Goal: Information Seeking & Learning: Learn about a topic

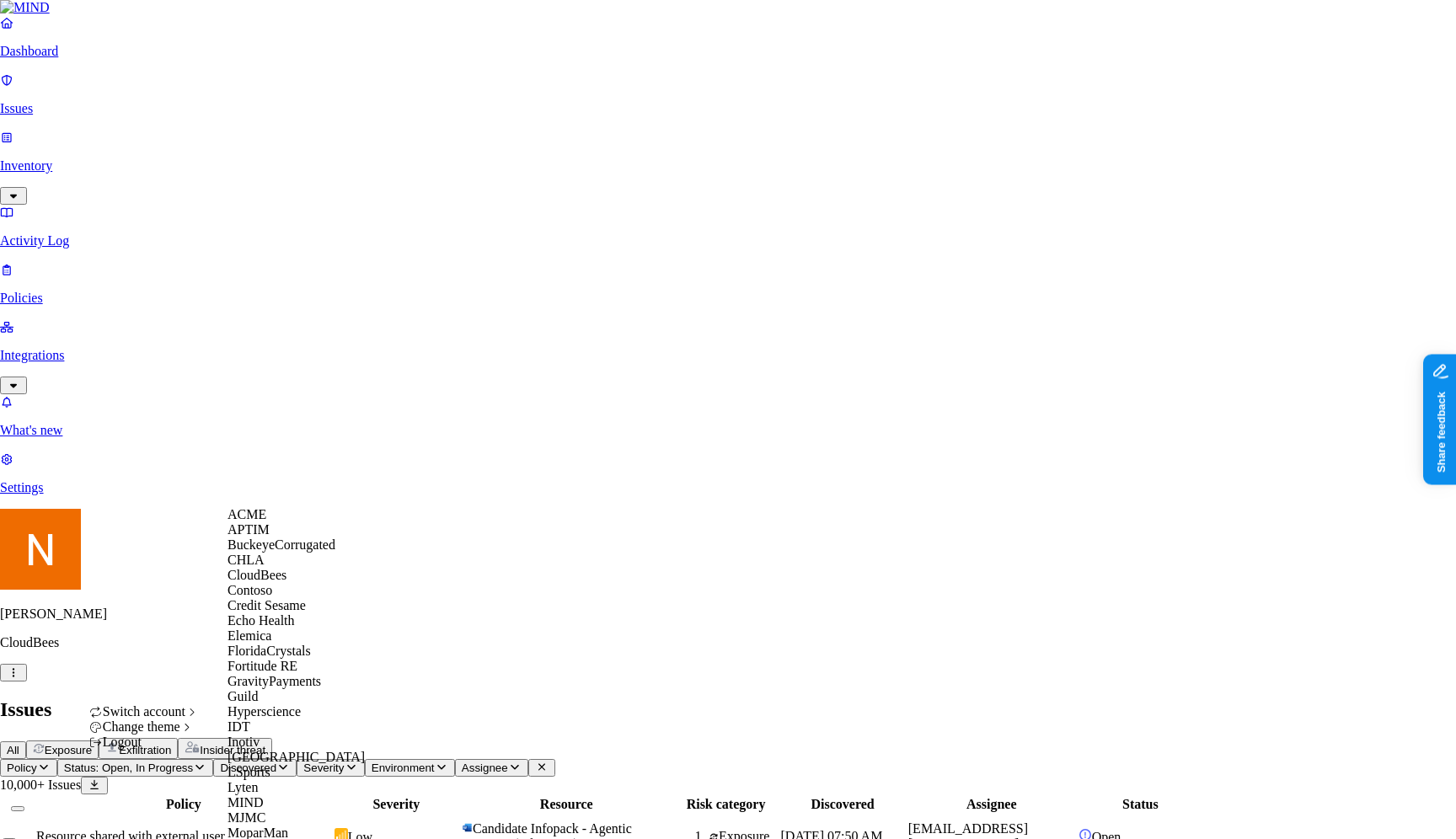
scroll to position [568, 0]
click at [306, 811] on div "MJMC" at bounding box center [309, 817] width 164 height 15
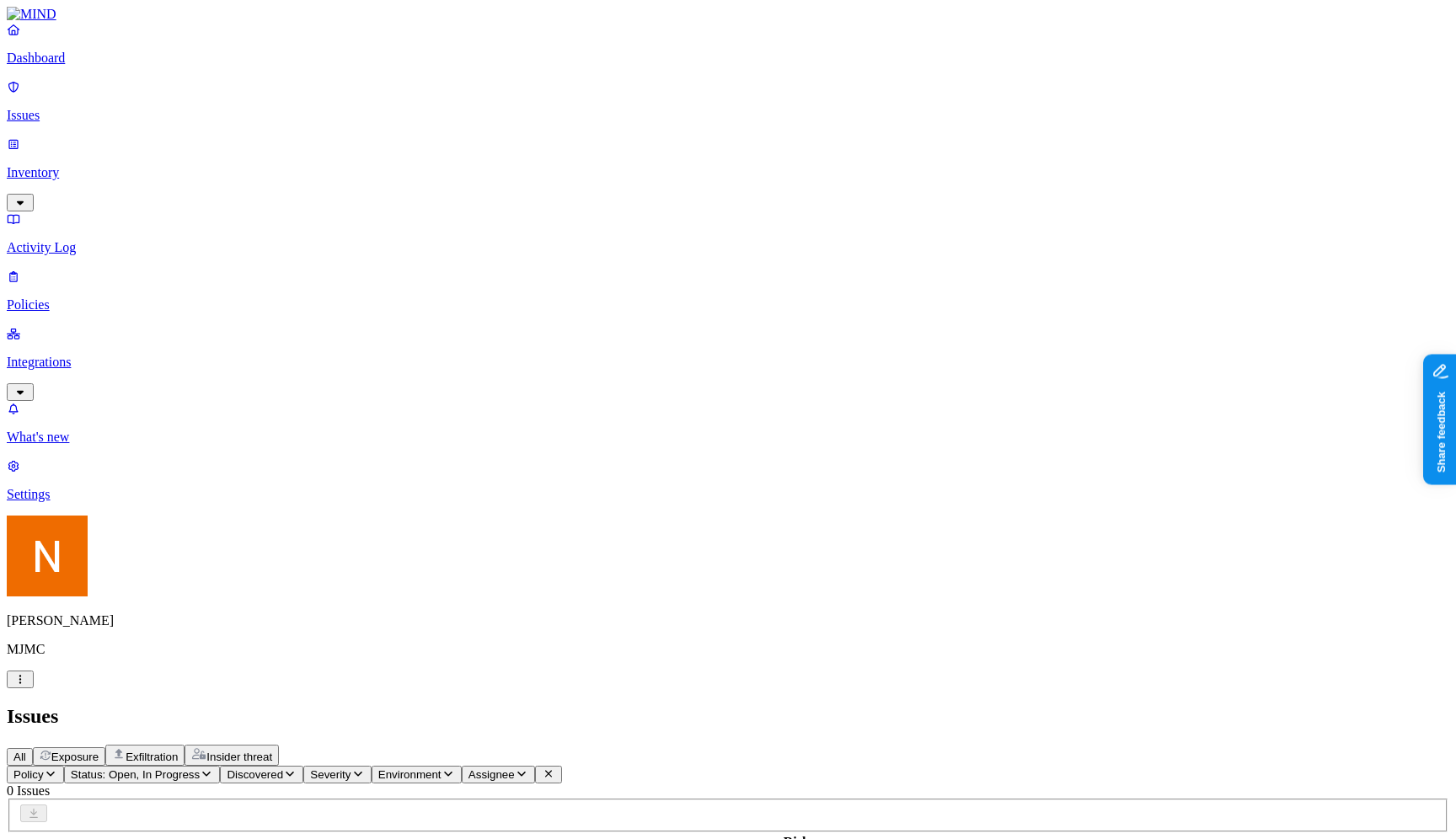
click at [61, 658] on p "MJMC" at bounding box center [728, 649] width 1442 height 15
click at [39, 688] on div "Nitai Mishary MJMC" at bounding box center [728, 602] width 1442 height 173
click at [65, 658] on p "MJMC" at bounding box center [728, 649] width 1442 height 15
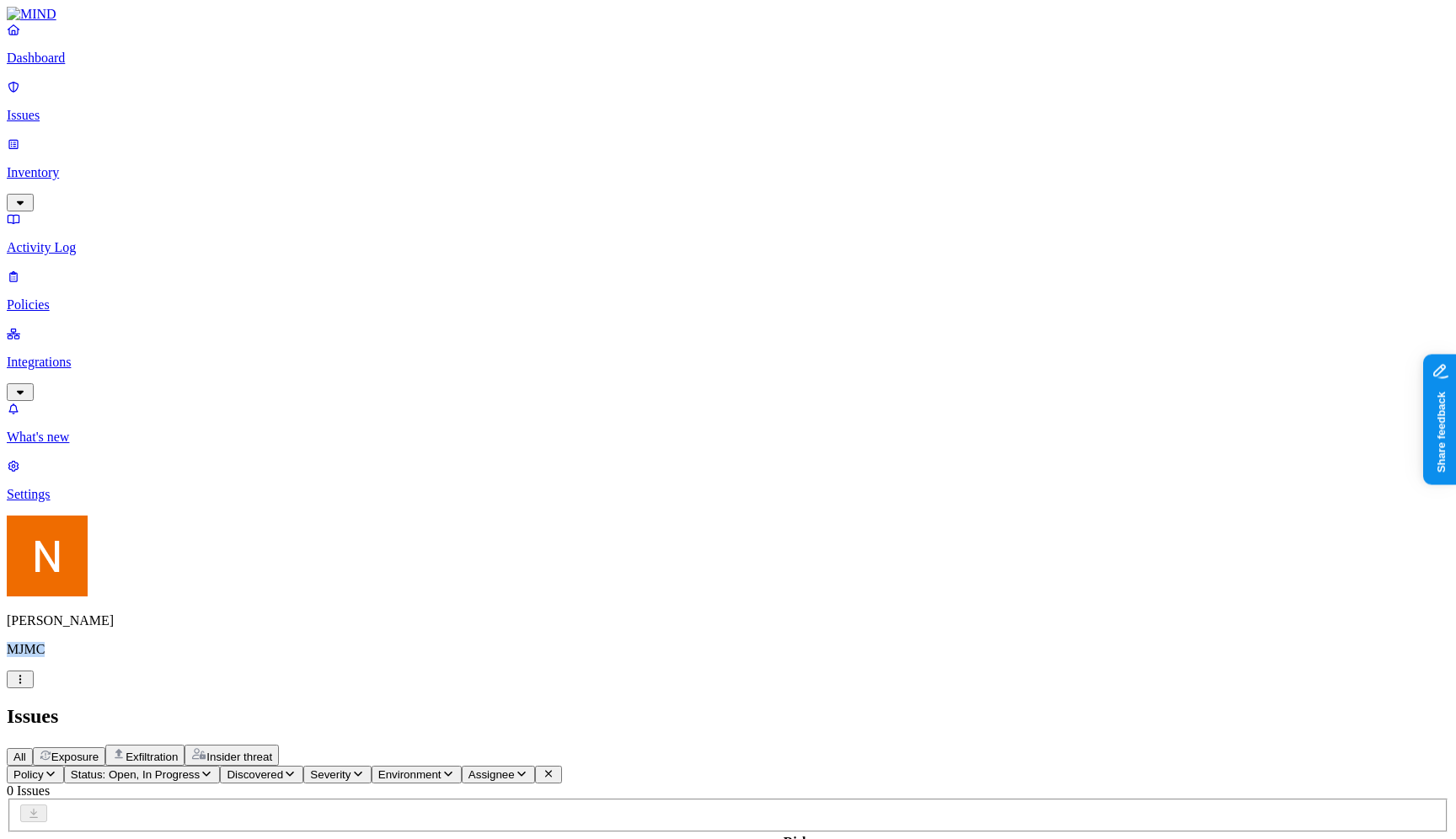
click at [65, 658] on p "MJMC" at bounding box center [728, 649] width 1442 height 15
click at [109, 109] on p "Issues" at bounding box center [728, 115] width 1442 height 15
click at [108, 149] on div "Dashboard Issues Inventory Activity Log Policies Integrations" at bounding box center [728, 211] width 1442 height 379
click at [131, 166] on p "Inventory" at bounding box center [728, 173] width 1442 height 15
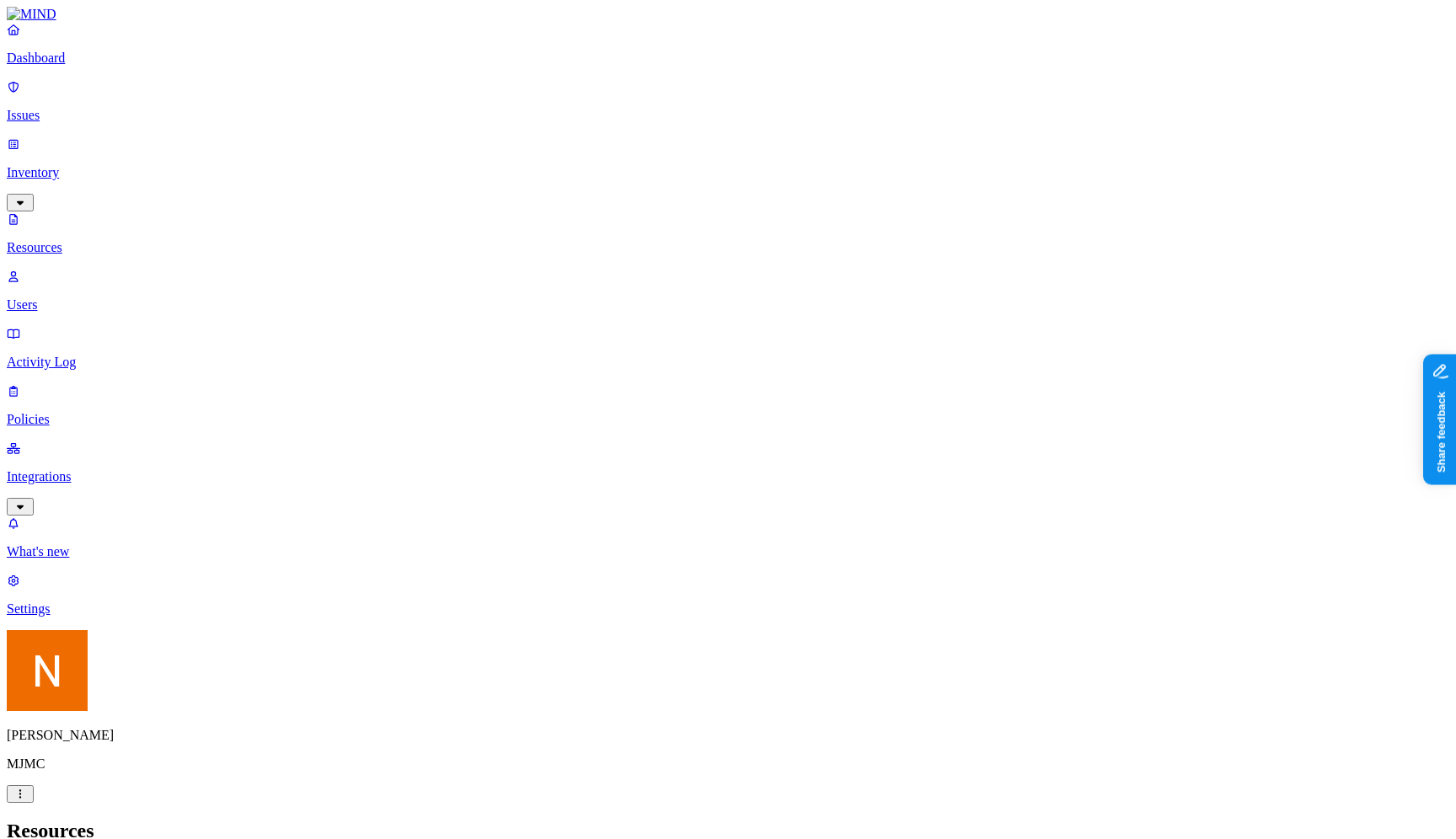
click at [124, 114] on link "Issues" at bounding box center [728, 101] width 1442 height 44
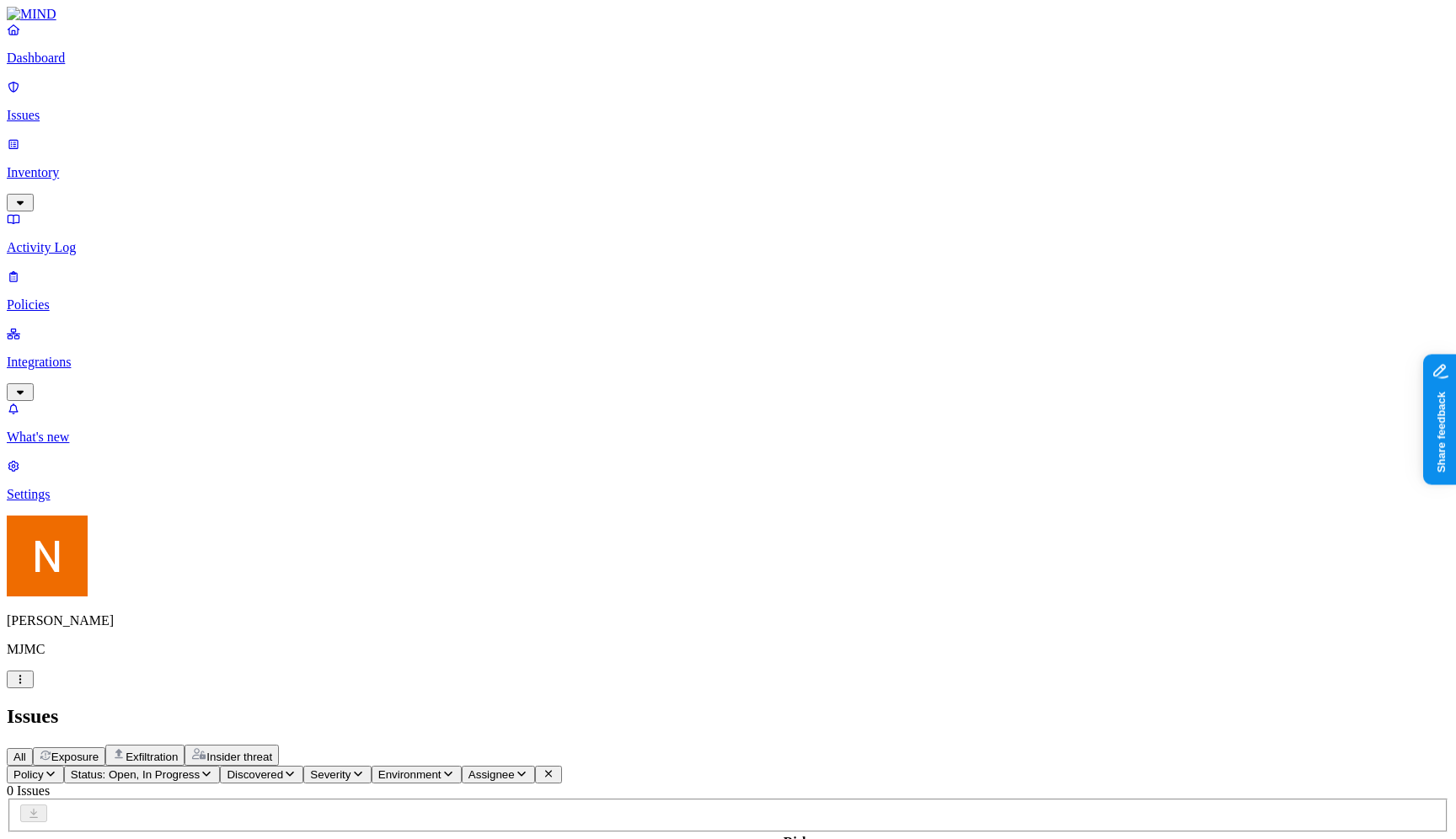
click at [154, 814] on html "Dashboard Issues Inventory Activity Log Policies Integrations What's new 1 Sett…" at bounding box center [728, 540] width 1456 height 1080
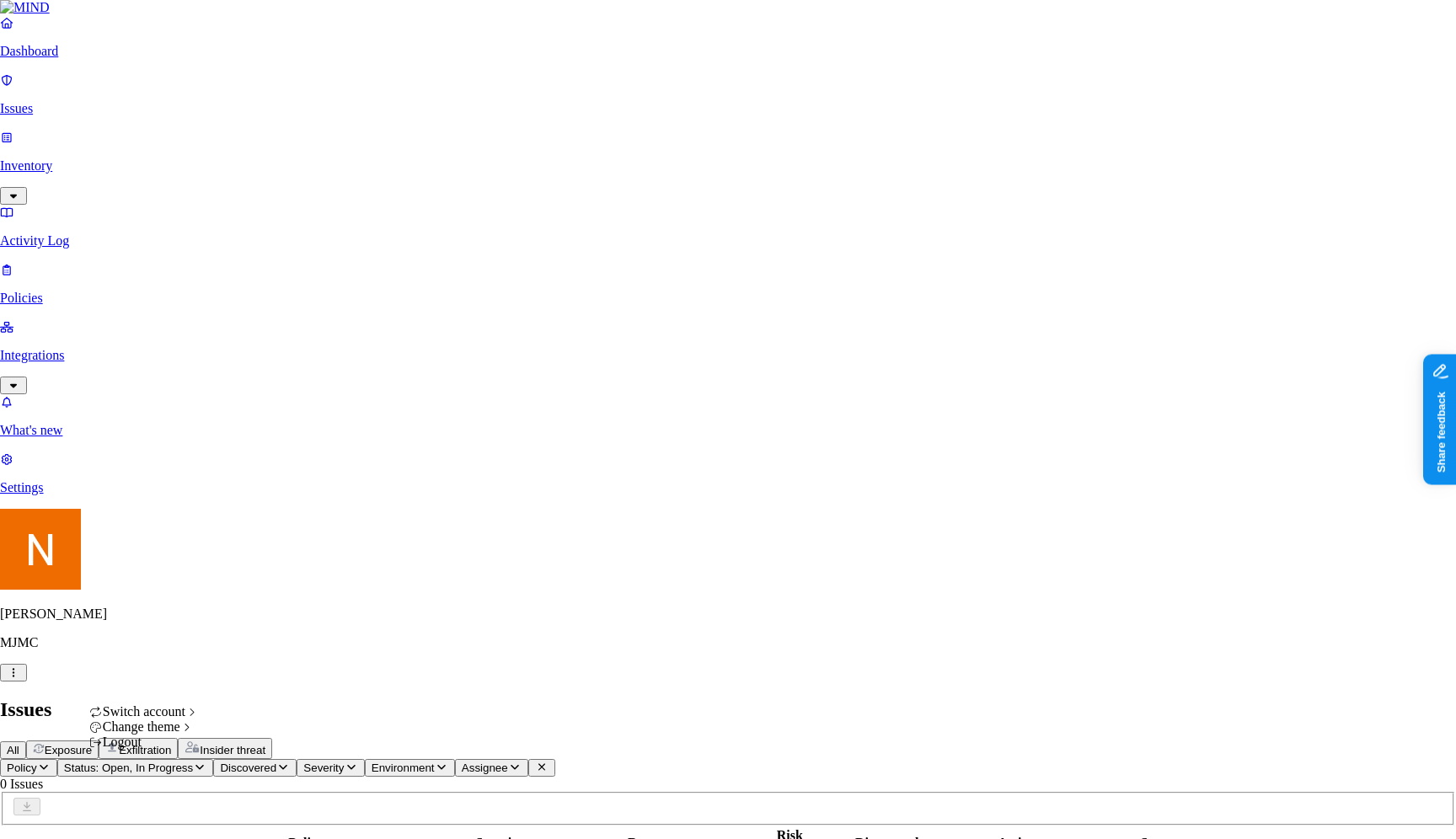
click at [63, 817] on html "Dashboard Issues Inventory Activity Log Policies Integrations What's new 1 Sett…" at bounding box center [728, 536] width 1456 height 1073
click at [63, 651] on p "MJMC" at bounding box center [728, 642] width 1456 height 15
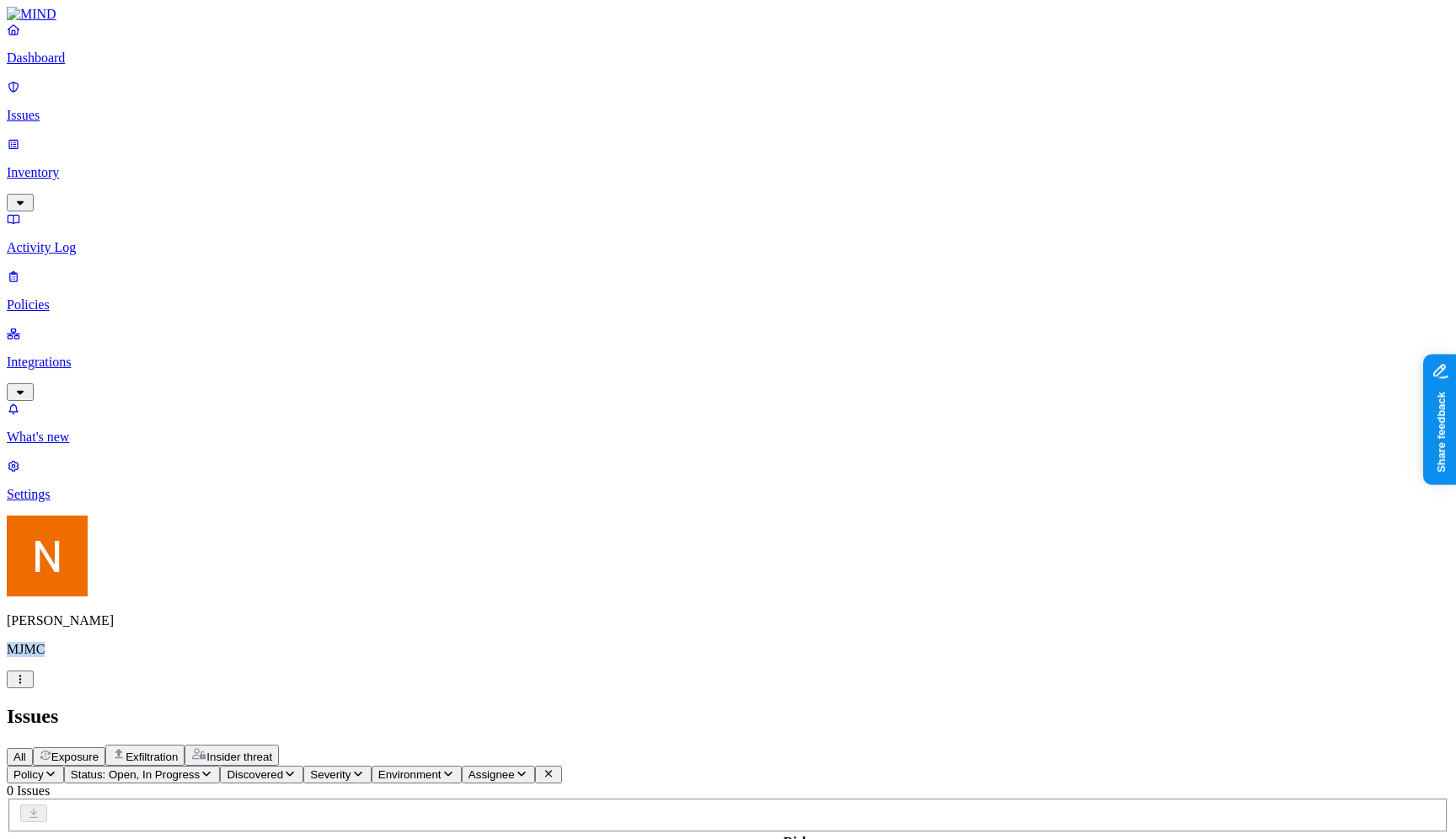
click at [63, 658] on p "MJMC" at bounding box center [728, 649] width 1442 height 15
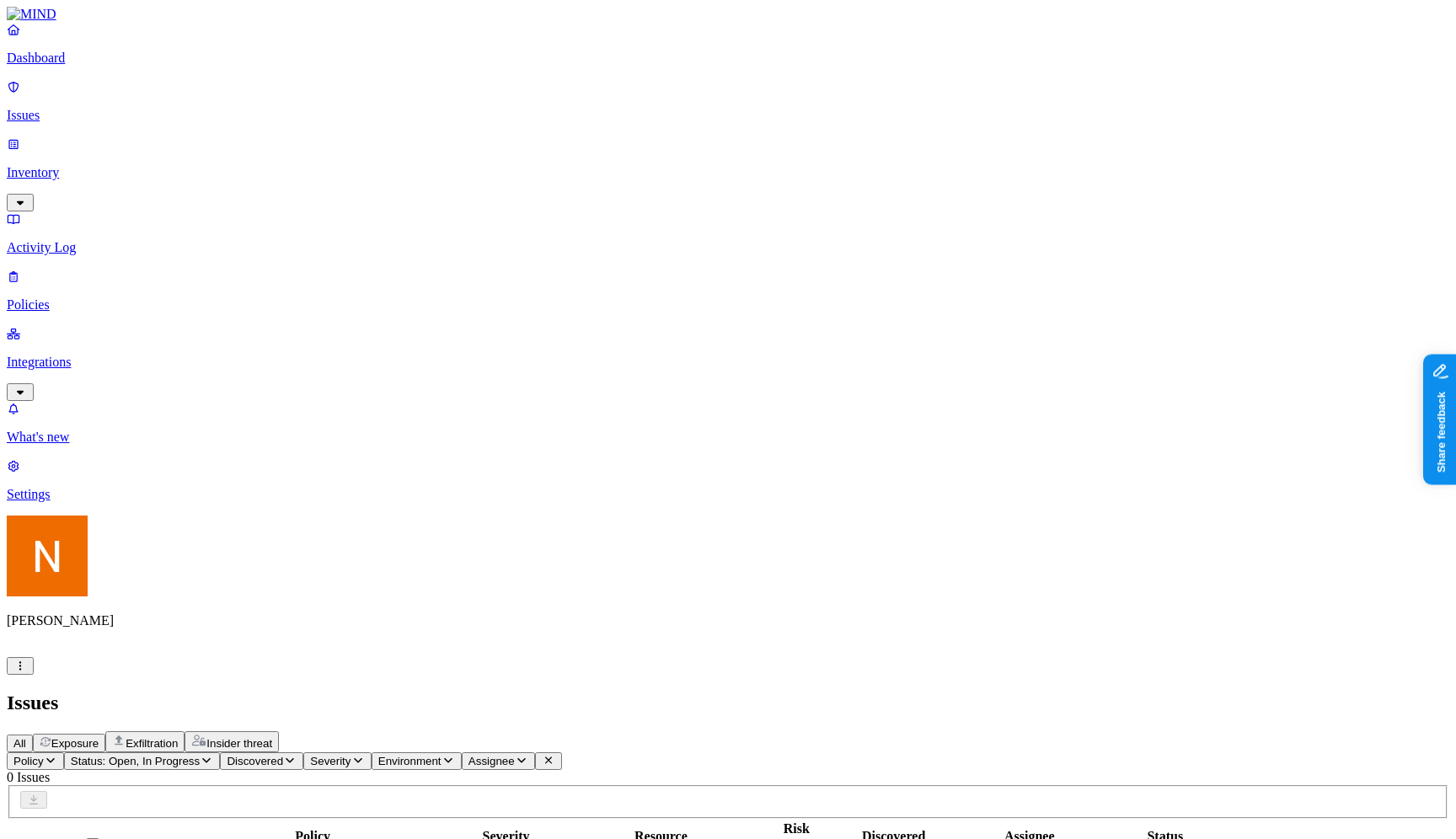
click at [147, 819] on html "Dashboard Issues Inventory Activity Log Policies Integrations What's new 1 Sett…" at bounding box center [728, 533] width 1456 height 1066
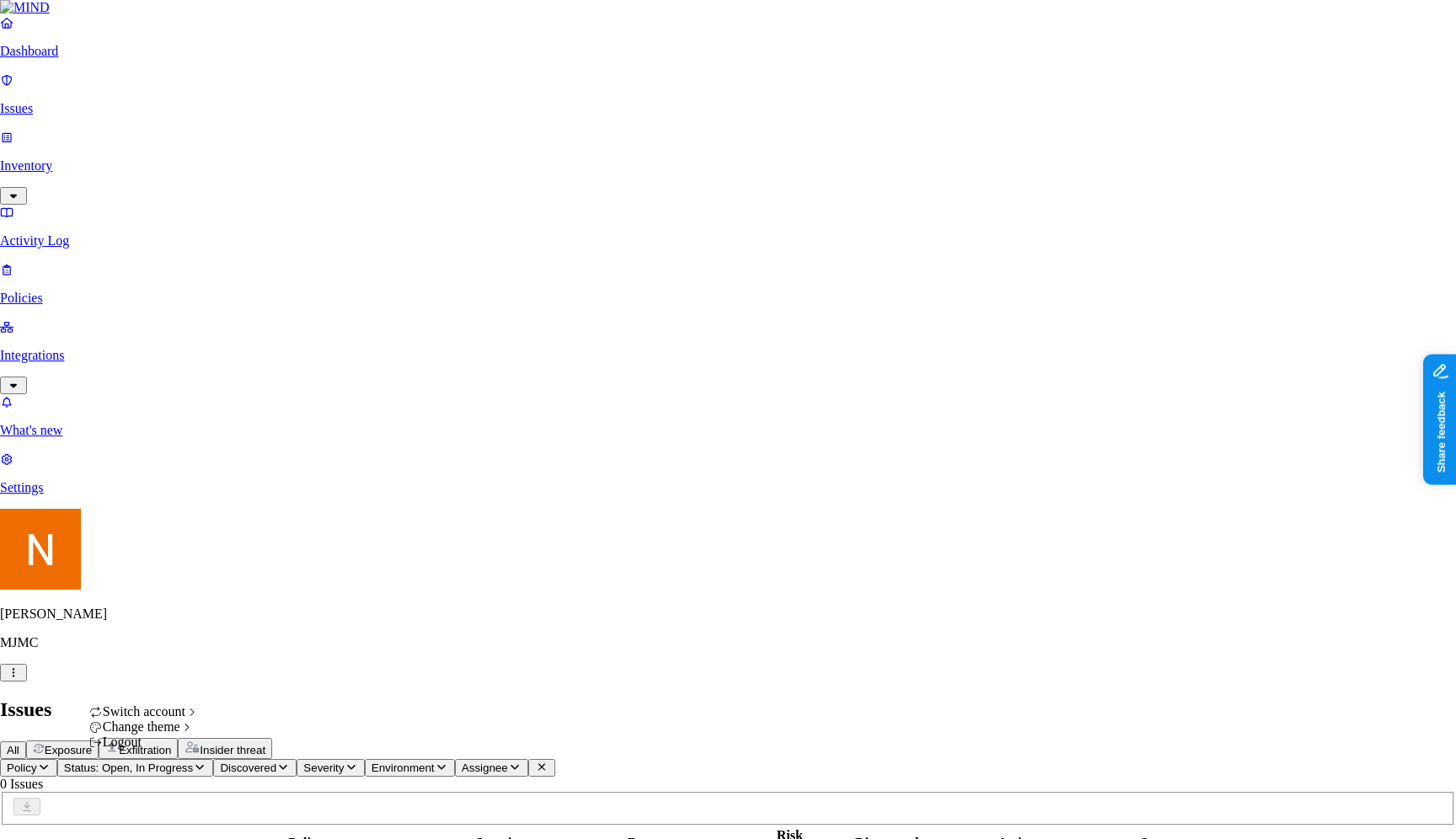
click at [160, 661] on html "Dashboard Issues Inventory Activity Log Policies Integrations What's new 1 Sett…" at bounding box center [728, 536] width 1456 height 1073
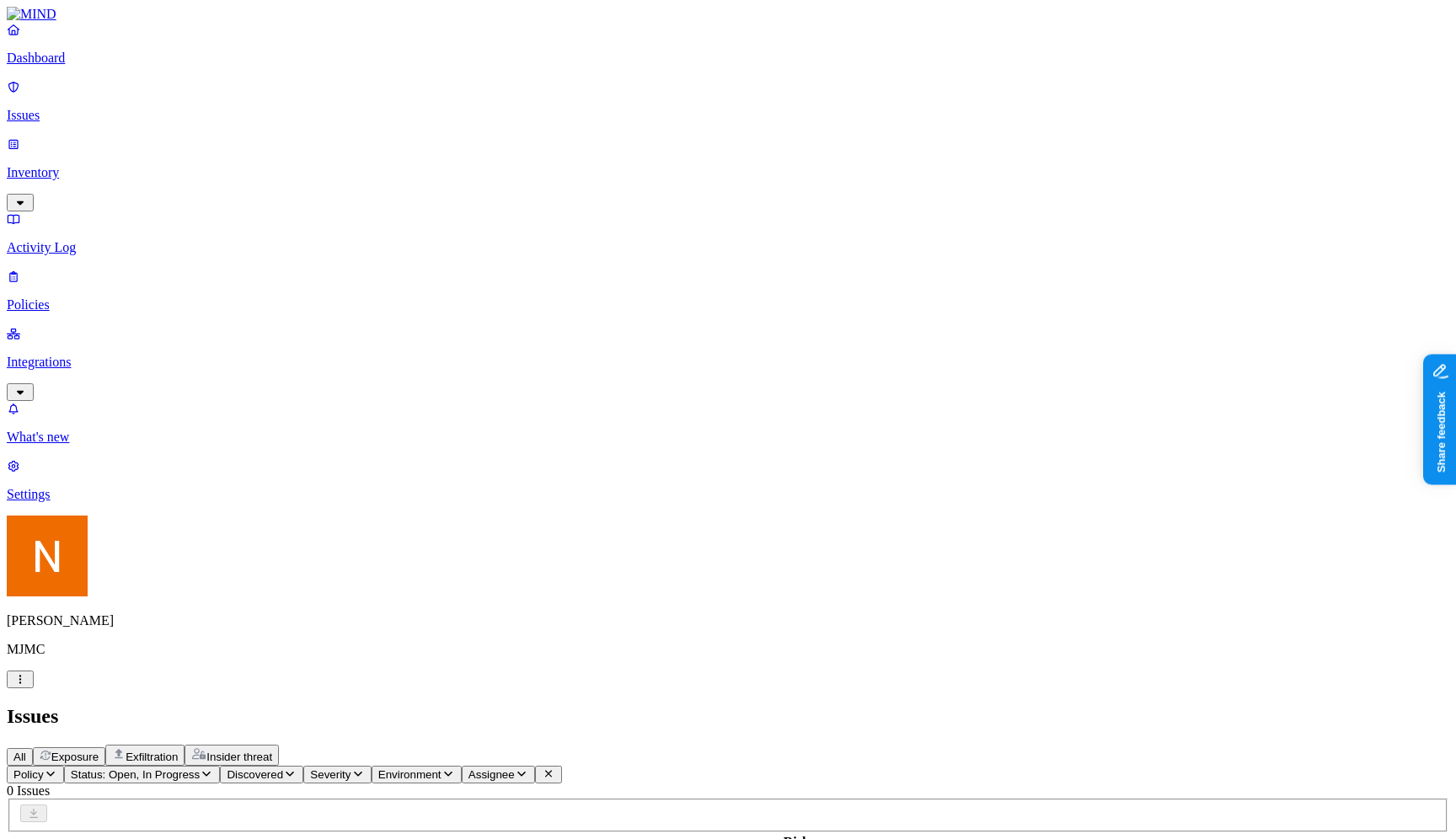
click at [153, 812] on html "Dashboard Issues Inventory Activity Log Policies Integrations What's new 1 Sett…" at bounding box center [728, 540] width 1456 height 1080
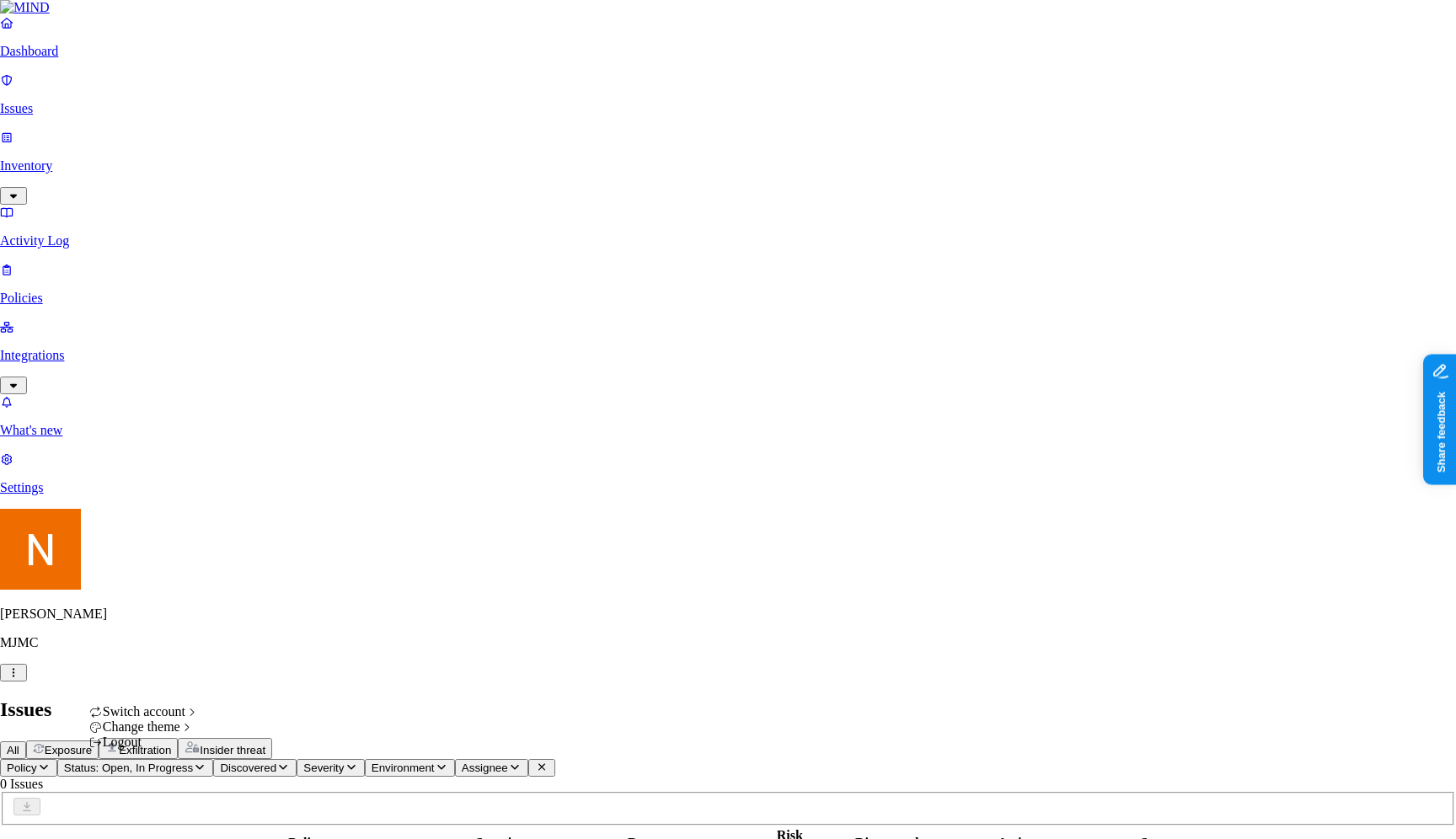
click at [150, 622] on html "Dashboard Issues Inventory Activity Log Policies Integrations What's new 1 Sett…" at bounding box center [728, 536] width 1456 height 1073
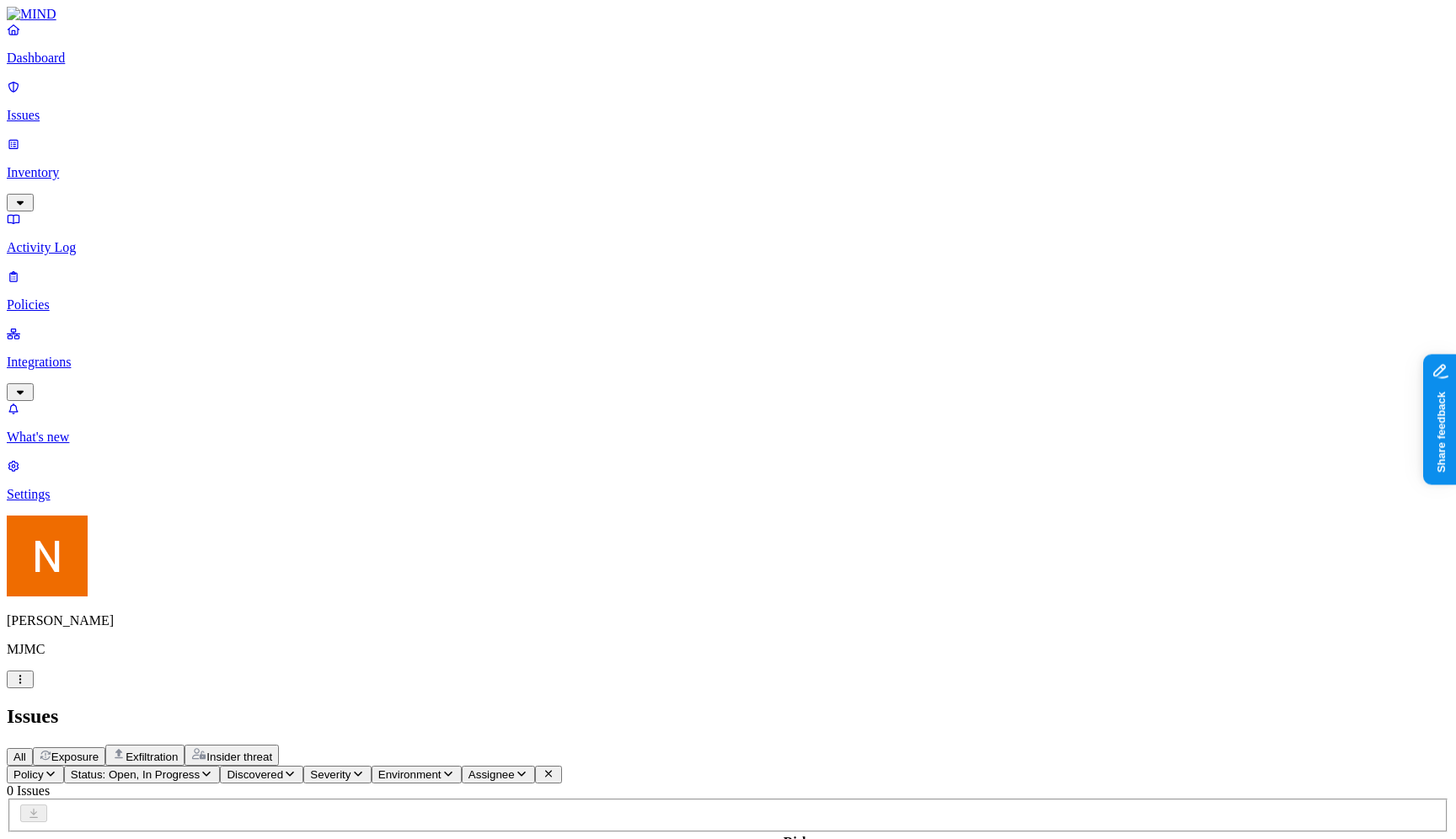
click at [101, 166] on p "Inventory" at bounding box center [728, 173] width 1442 height 15
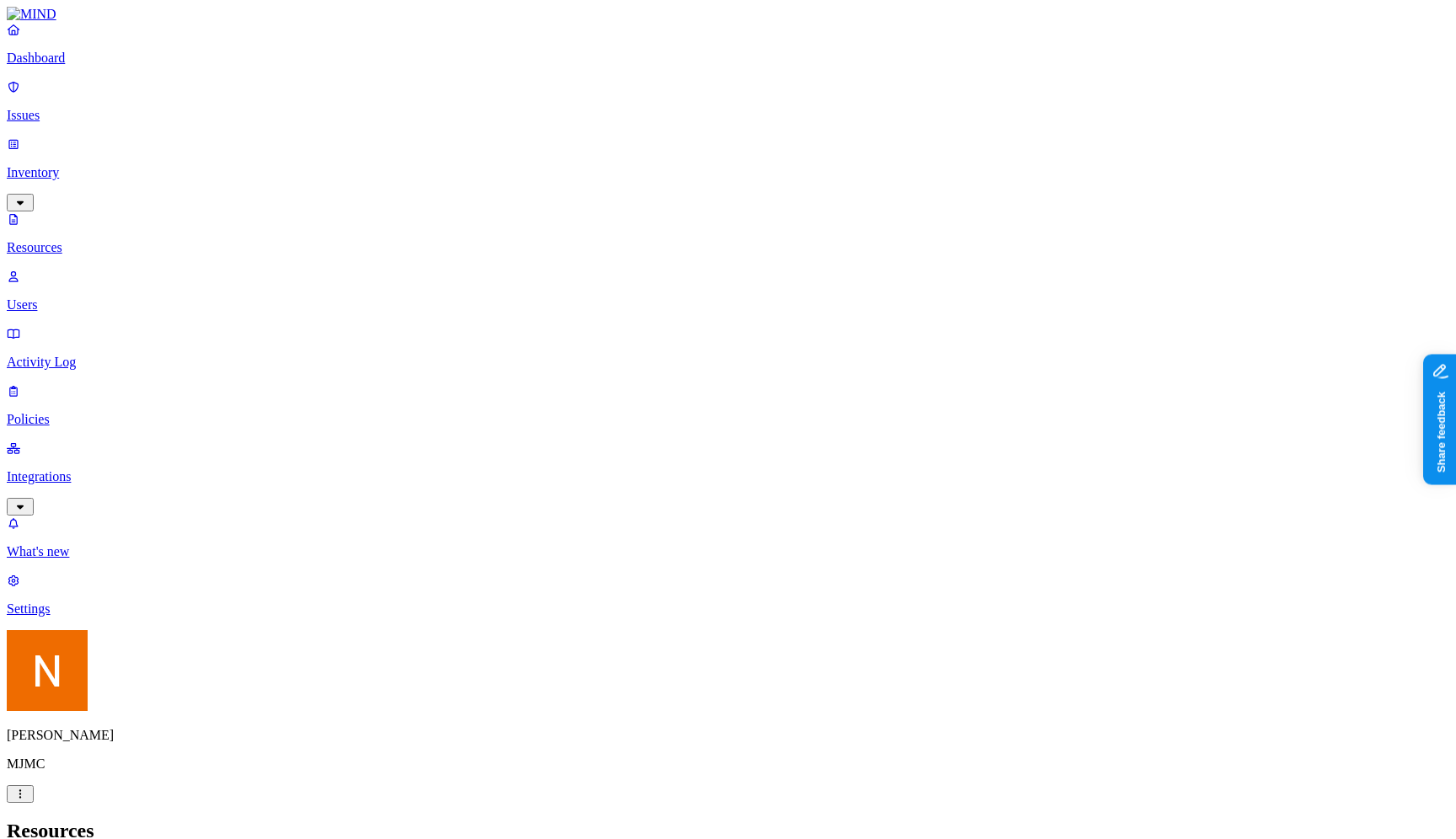
click at [103, 66] on p "Dashboard" at bounding box center [728, 58] width 1442 height 15
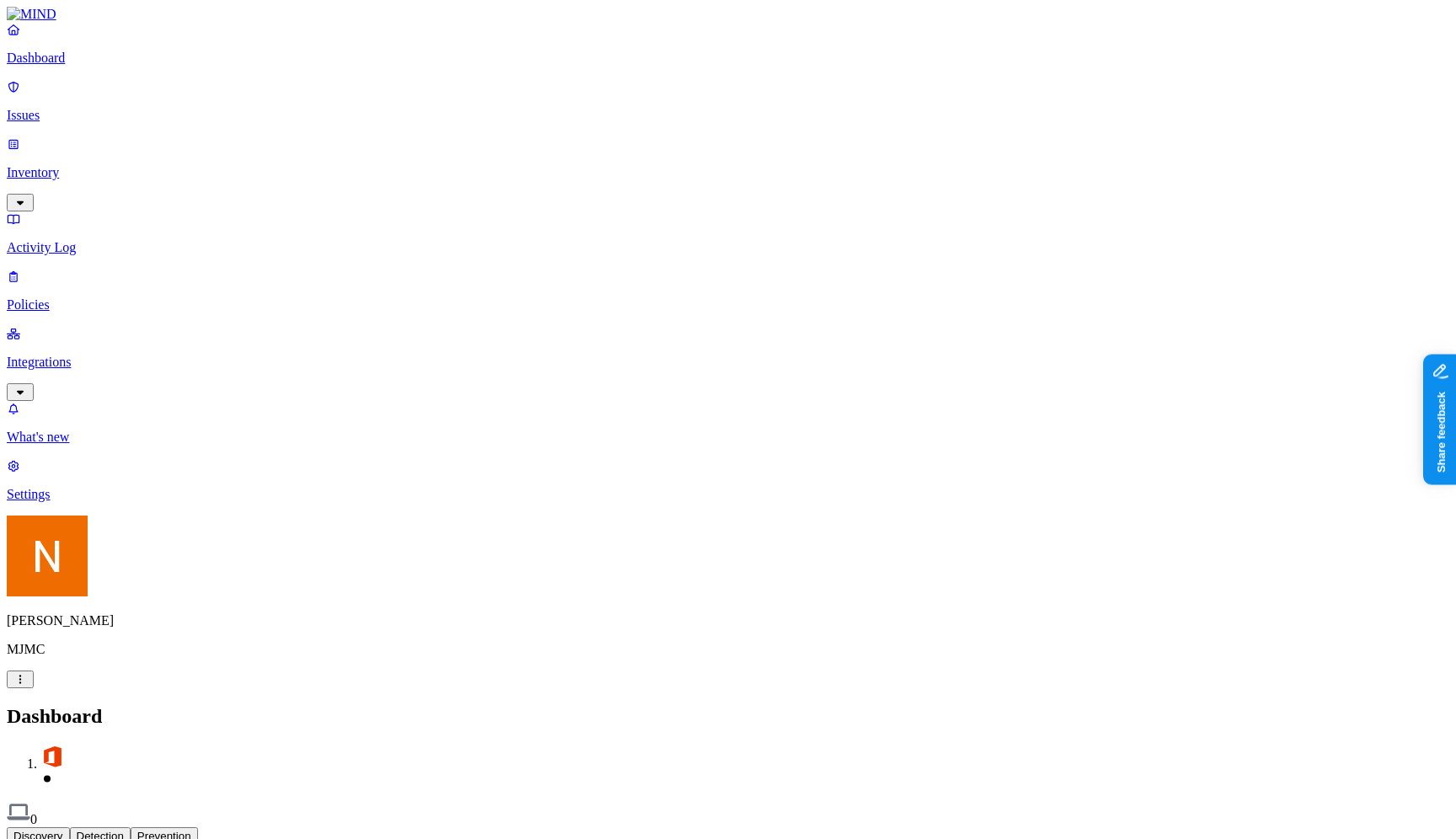
click at [130, 827] on button "Detection" at bounding box center [100, 836] width 61 height 18
click at [70, 827] on button "Discovery" at bounding box center [38, 836] width 63 height 18
click at [130, 827] on button "Detection" at bounding box center [100, 836] width 61 height 18
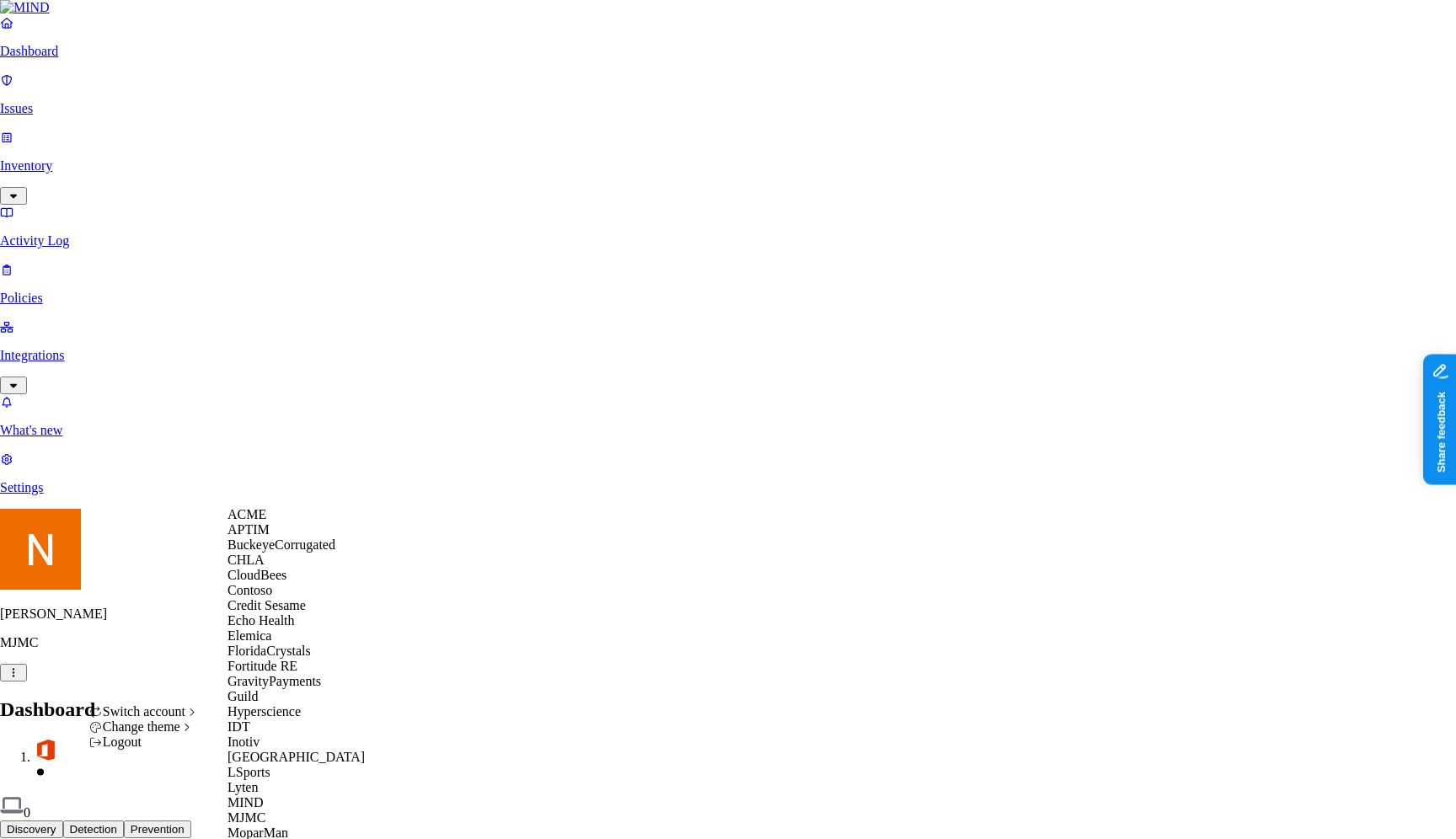
scroll to position [285, 0]
click at [303, 674] on span "GravityPayments" at bounding box center [273, 681] width 93 height 15
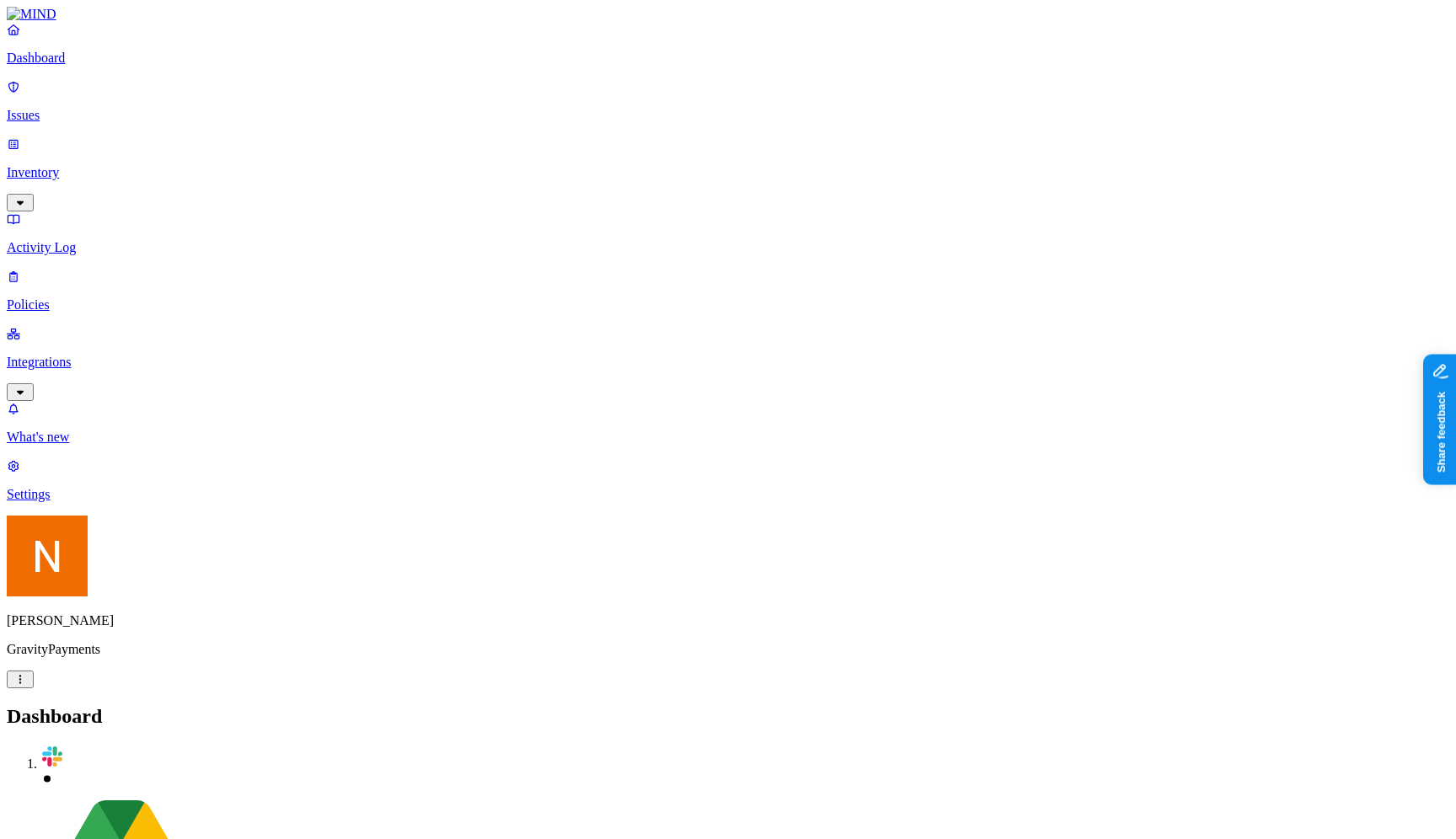
click at [97, 114] on link "Issues" at bounding box center [728, 101] width 1442 height 44
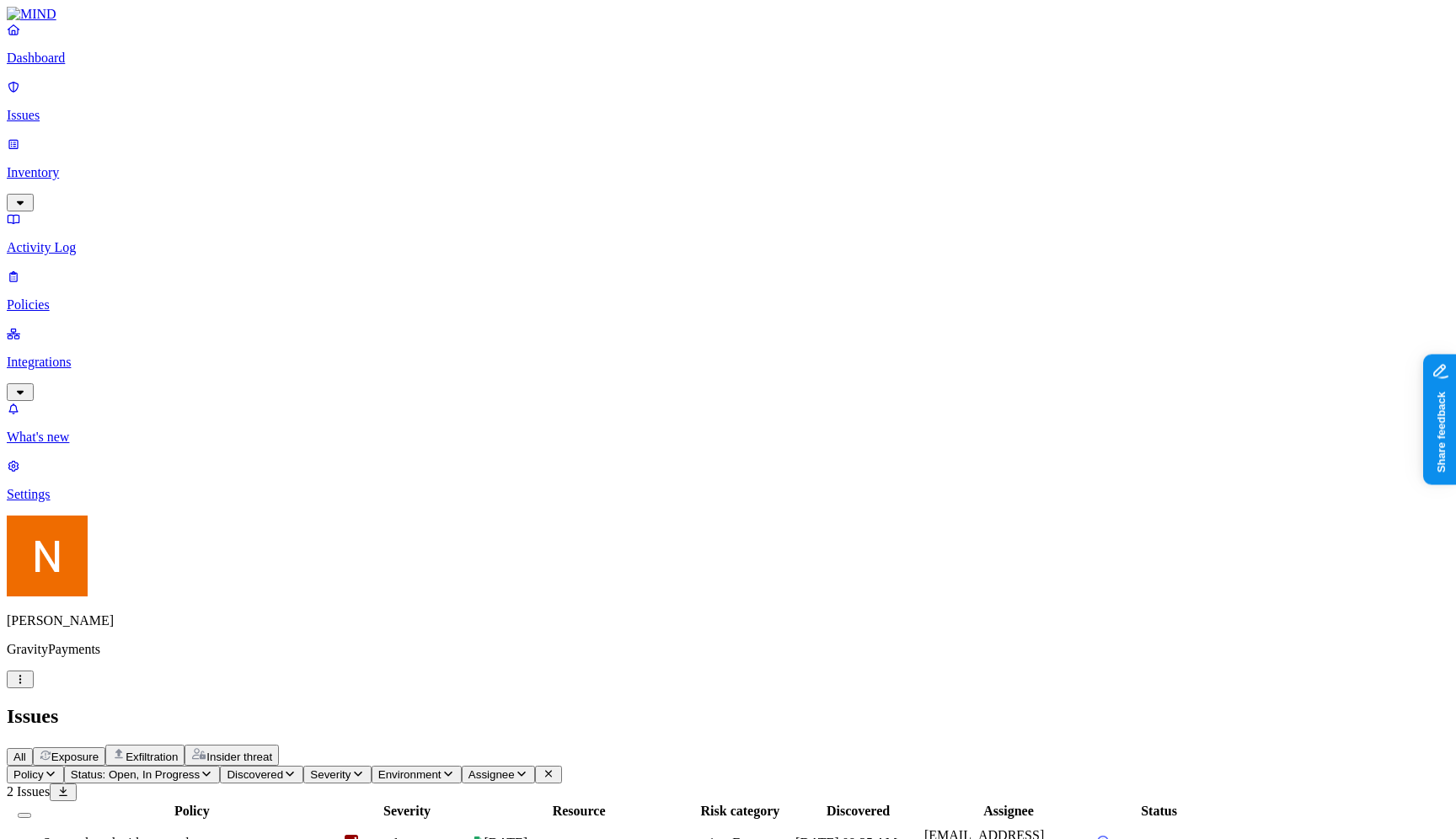
click at [527, 836] on span "Employee Appreciation Day" at bounding box center [505, 843] width 44 height 15
click at [685, 821] on td "Employee Appreciation Day" at bounding box center [578, 843] width 214 height 44
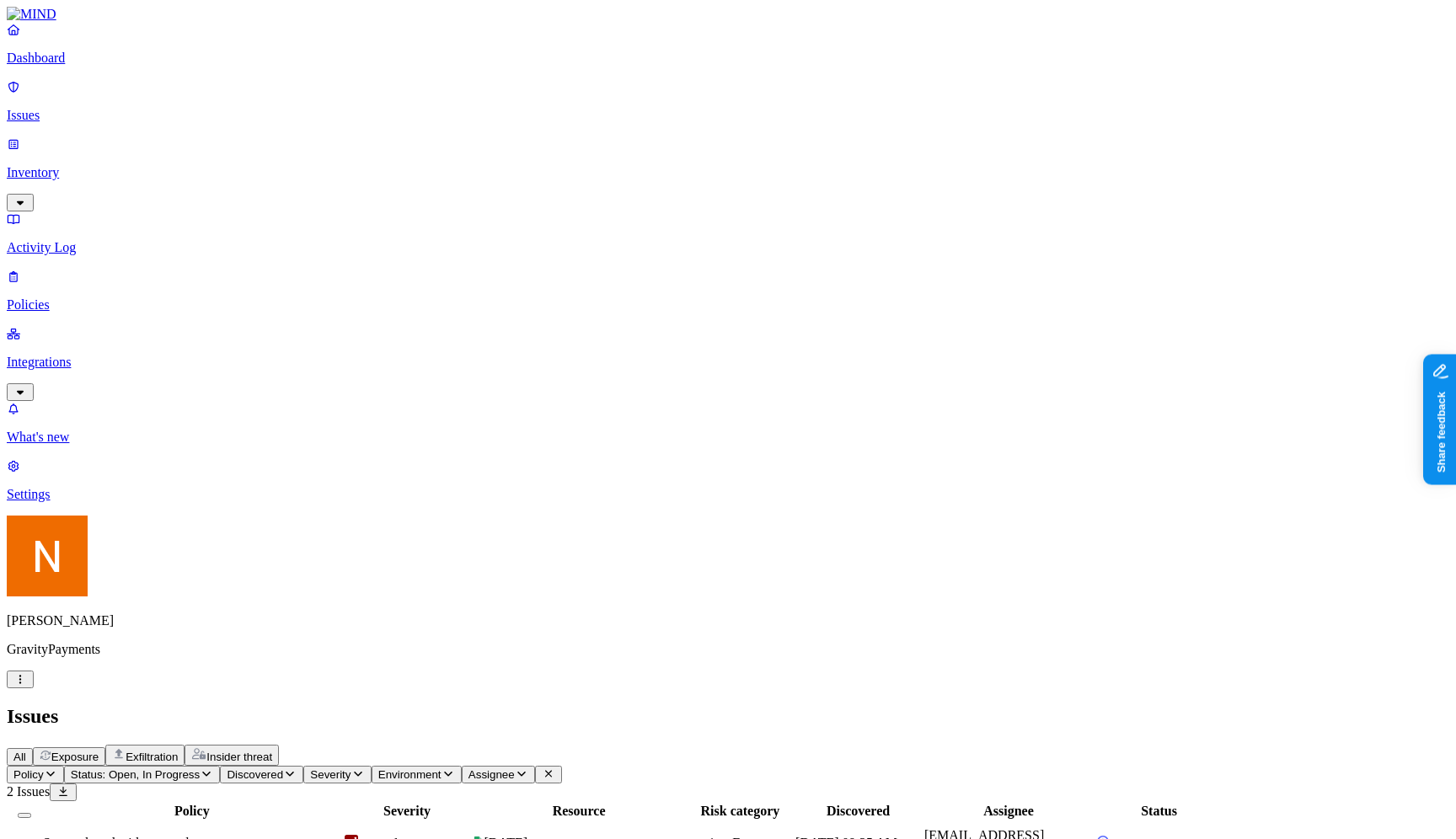
click at [685, 821] on td "Employee Appreciation Day" at bounding box center [578, 843] width 214 height 44
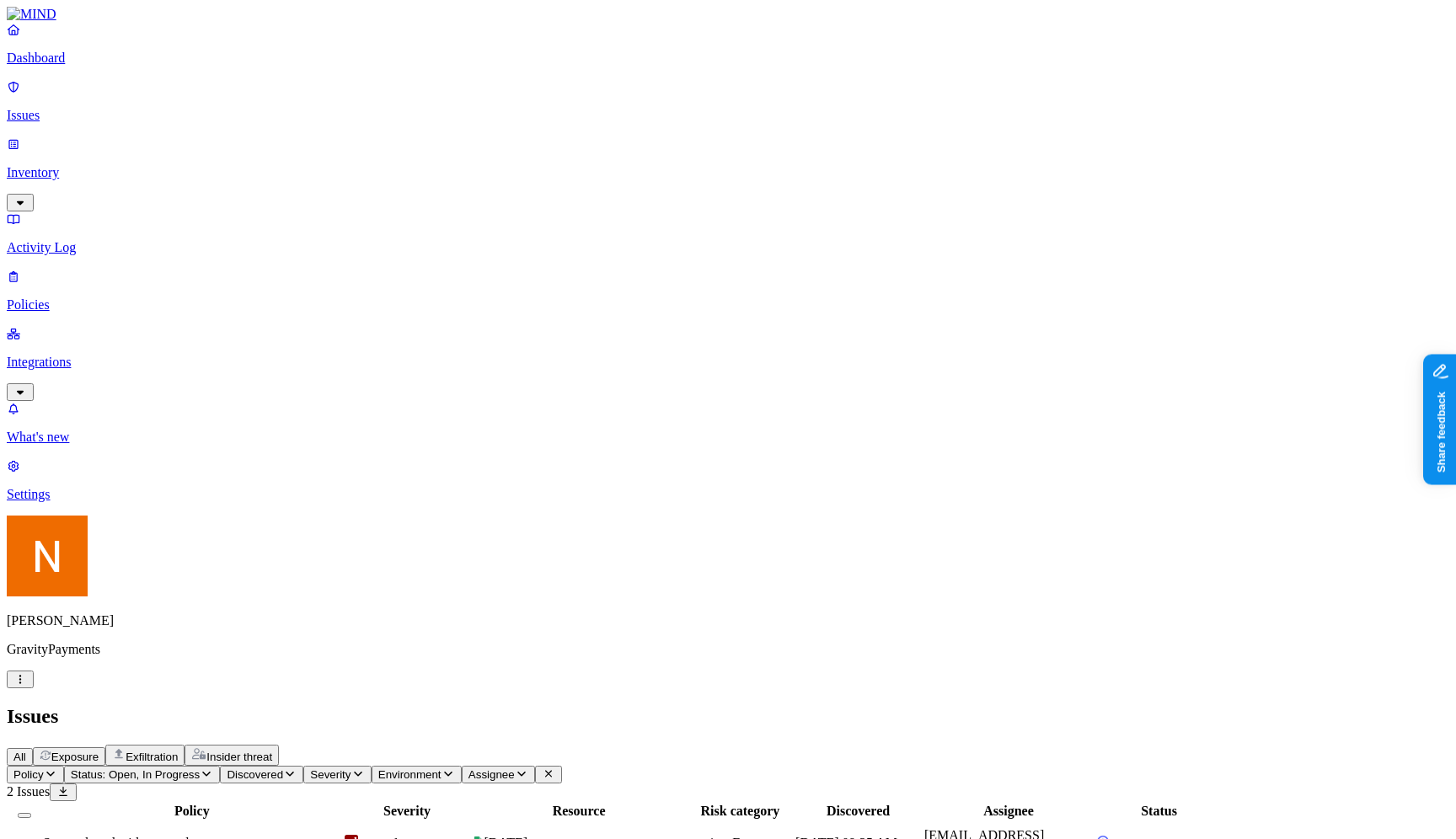
drag, startPoint x: 1282, startPoint y: 465, endPoint x: 1273, endPoint y: 595, distance: 130.3
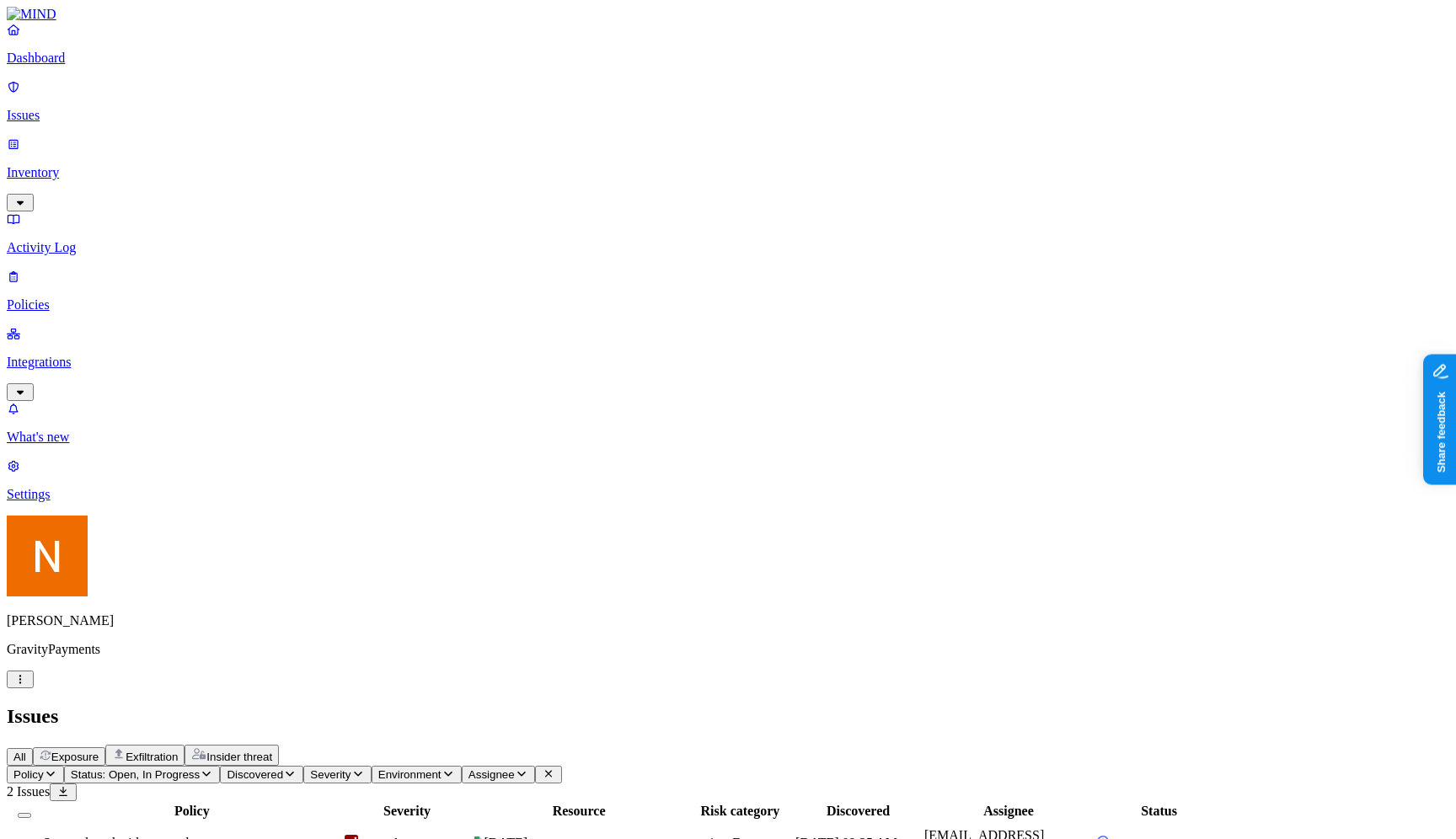
click at [156, 807] on html "Dashboard Issues Inventory Activity Log Policies Integrations What's new 1 Sett…" at bounding box center [728, 463] width 1456 height 926
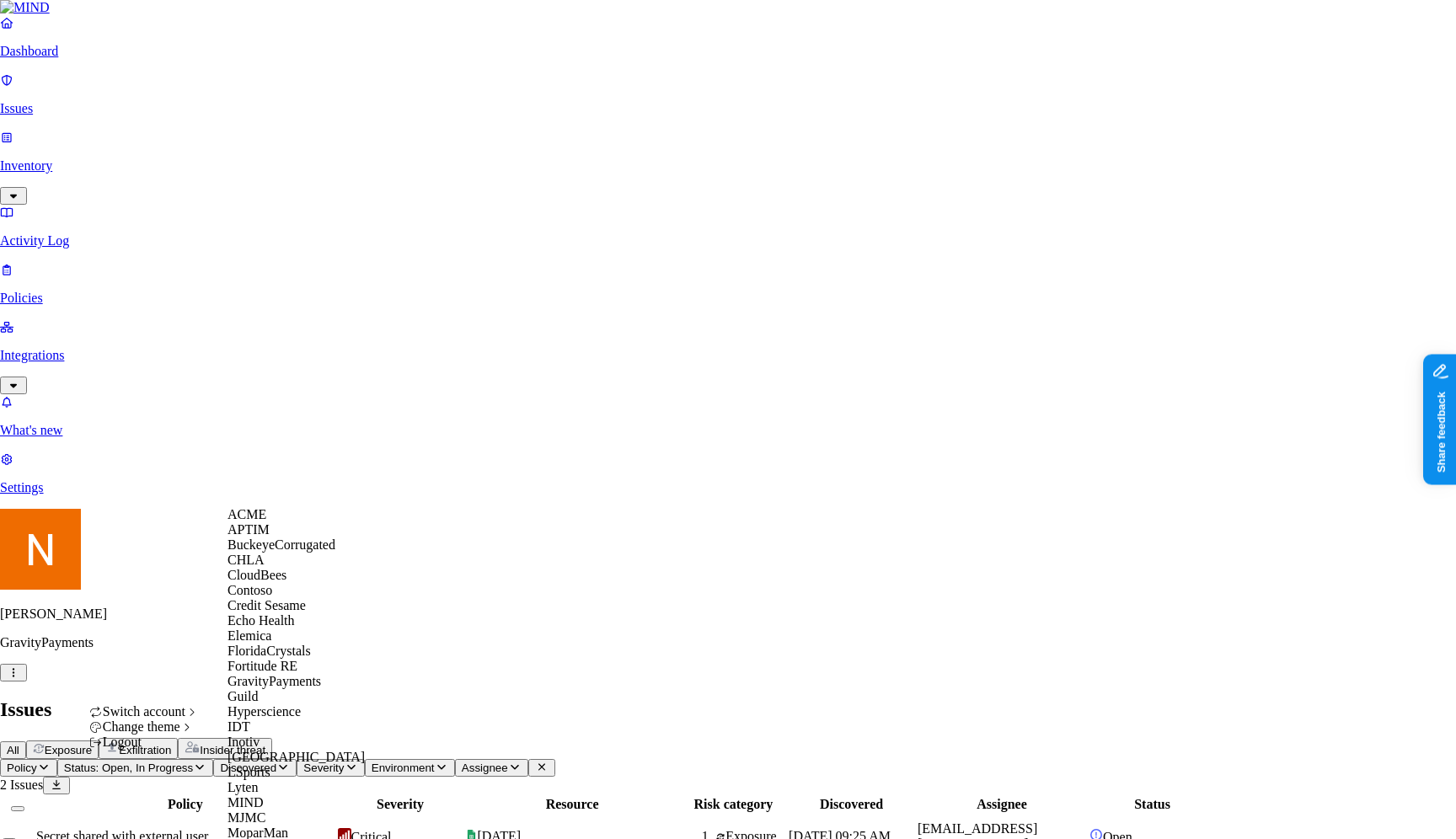
click at [272, 522] on div "ACME" at bounding box center [309, 515] width 164 height 15
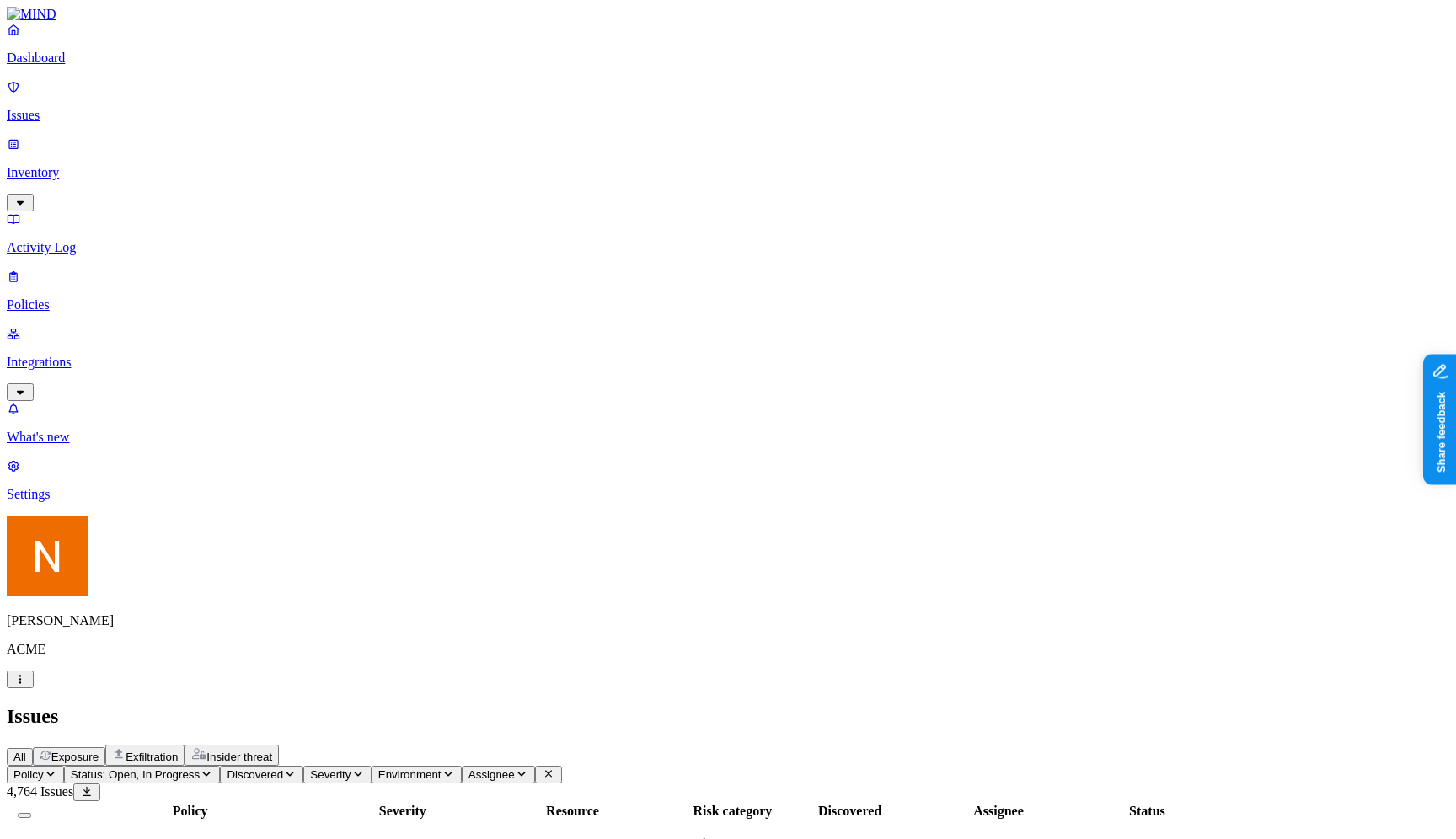
click at [337, 838] on div "test yoav" at bounding box center [190, 851] width 294 height 15
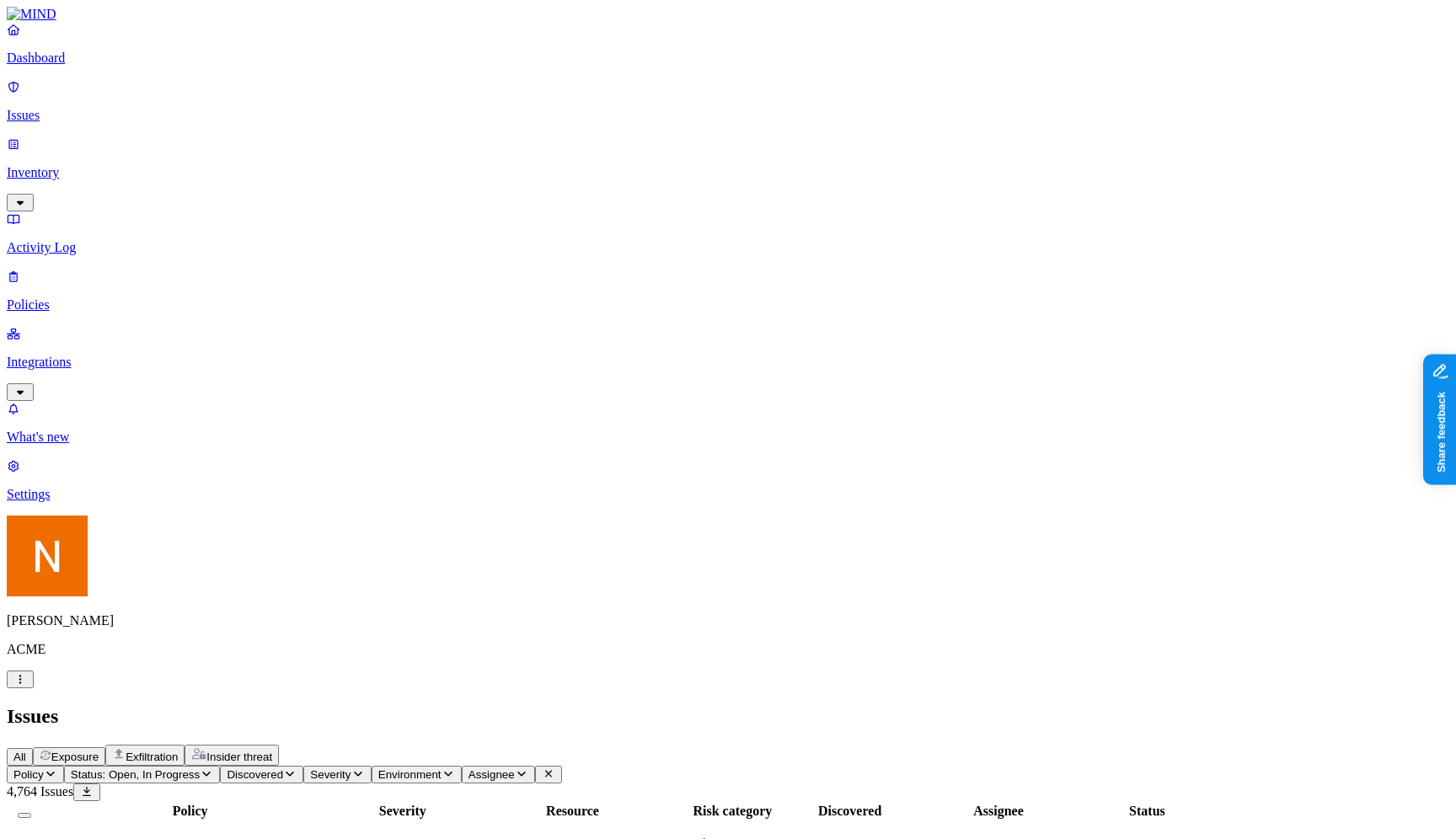
drag, startPoint x: 990, startPoint y: 137, endPoint x: 1012, endPoint y: 141, distance: 22.4
click at [790, 819] on div at bounding box center [737, 819] width 105 height 0
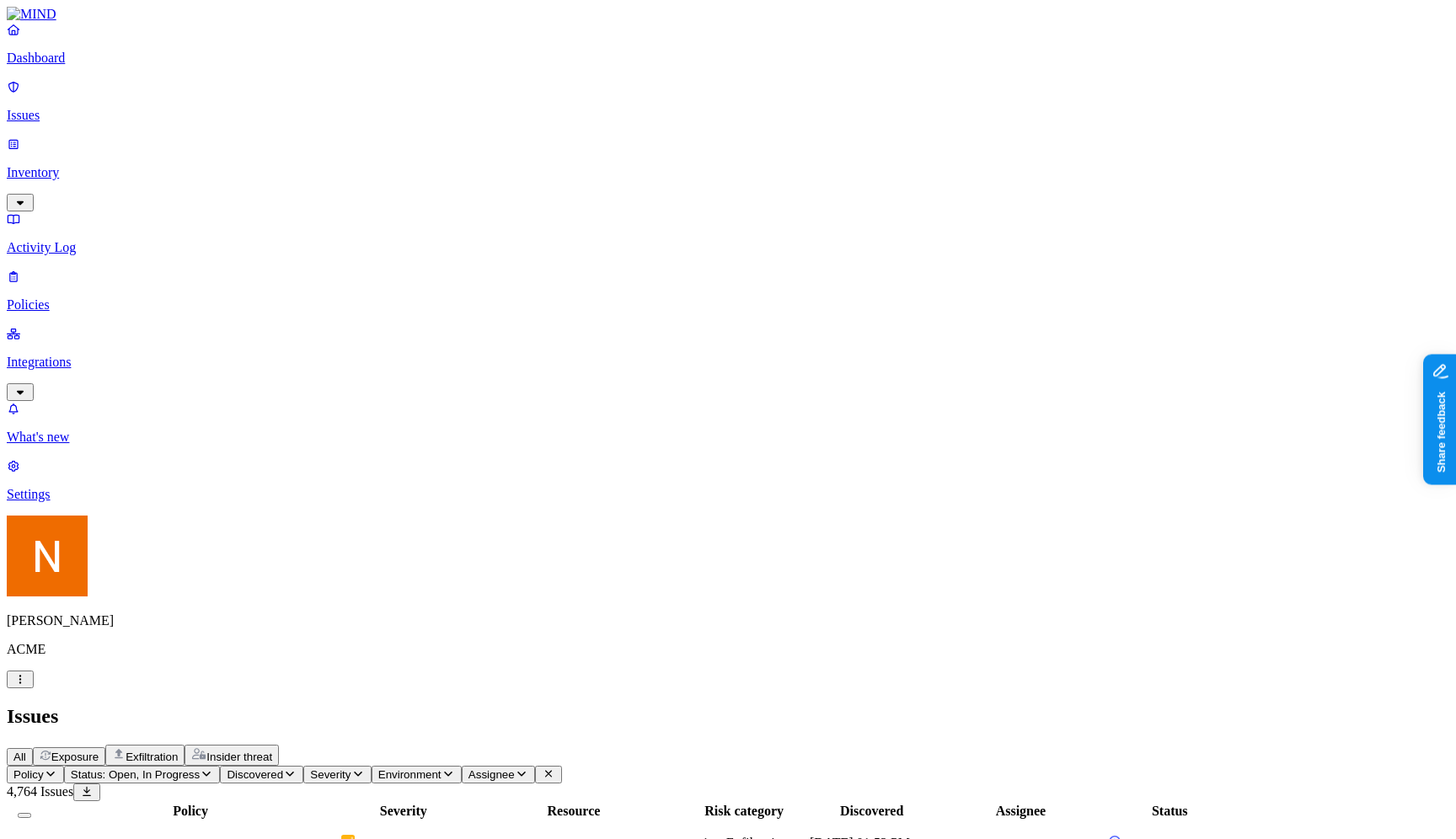
click at [798, 819] on div at bounding box center [735, 819] width 124 height 0
click at [1006, 706] on div "Issues" at bounding box center [728, 716] width 1442 height 23
click at [136, 166] on p "Inventory" at bounding box center [728, 173] width 1442 height 15
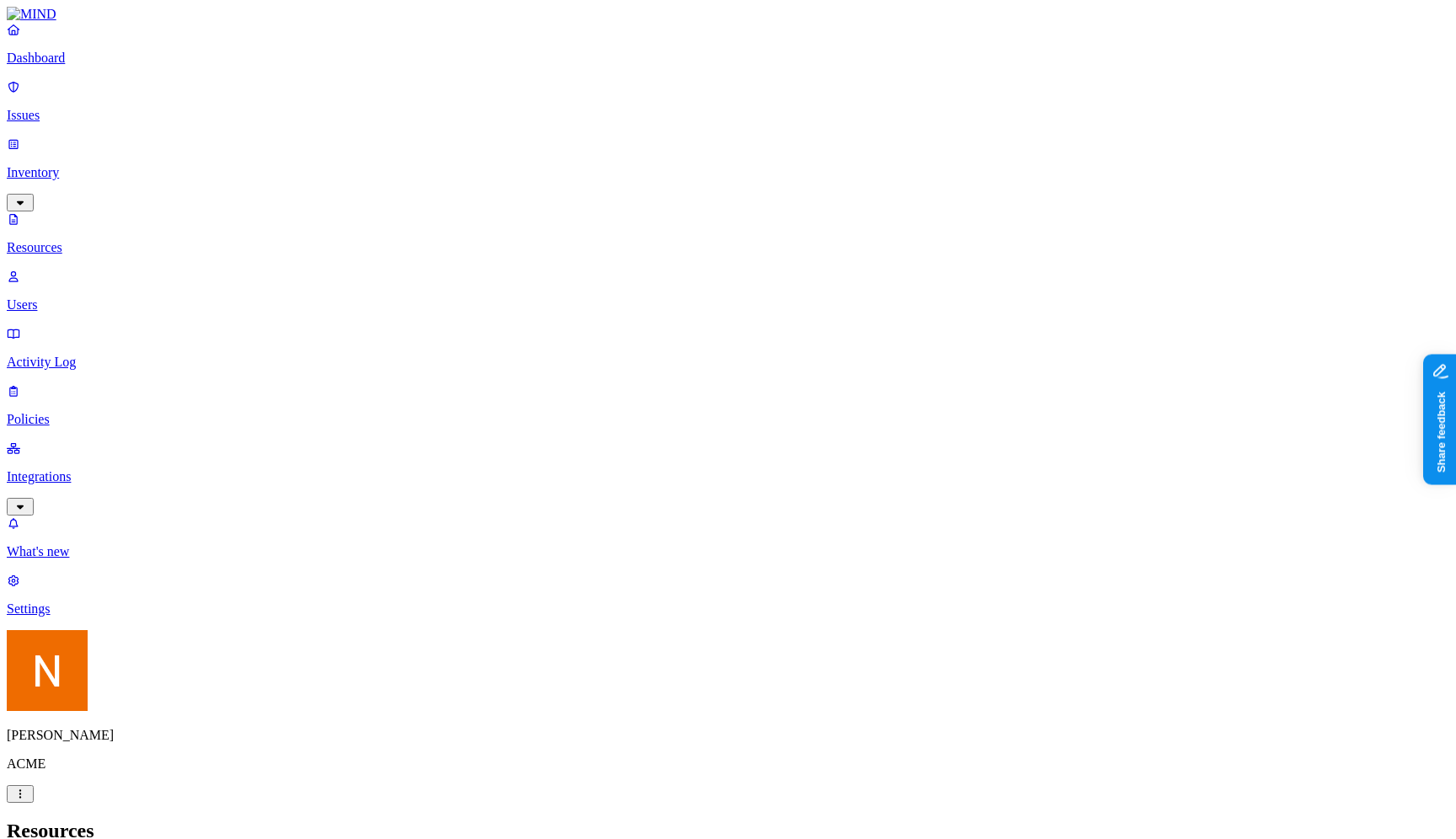
scroll to position [174, 0]
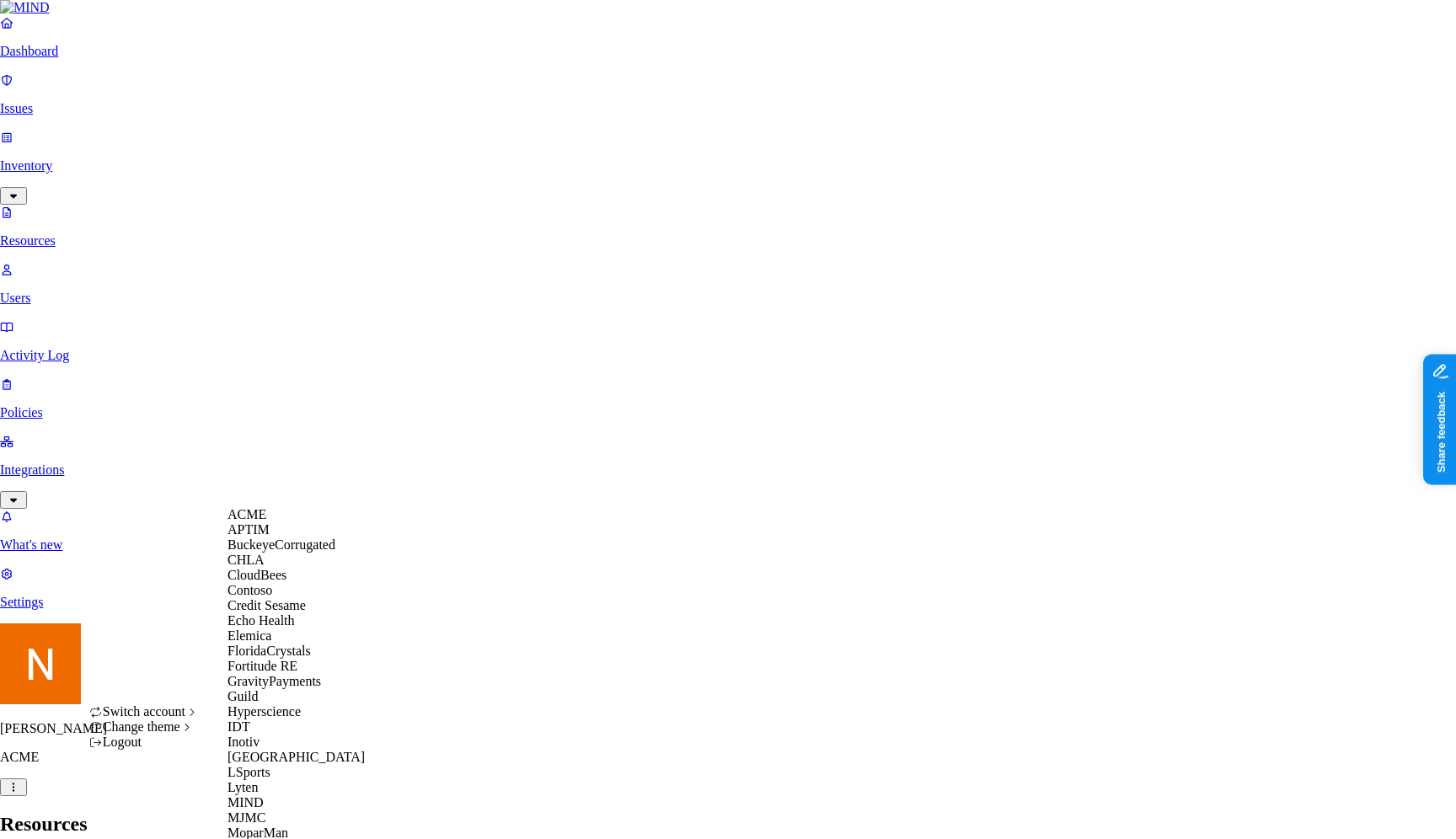
scroll to position [57, 0]
click at [306, 613] on span "Credit Sesame" at bounding box center [267, 605] width 78 height 15
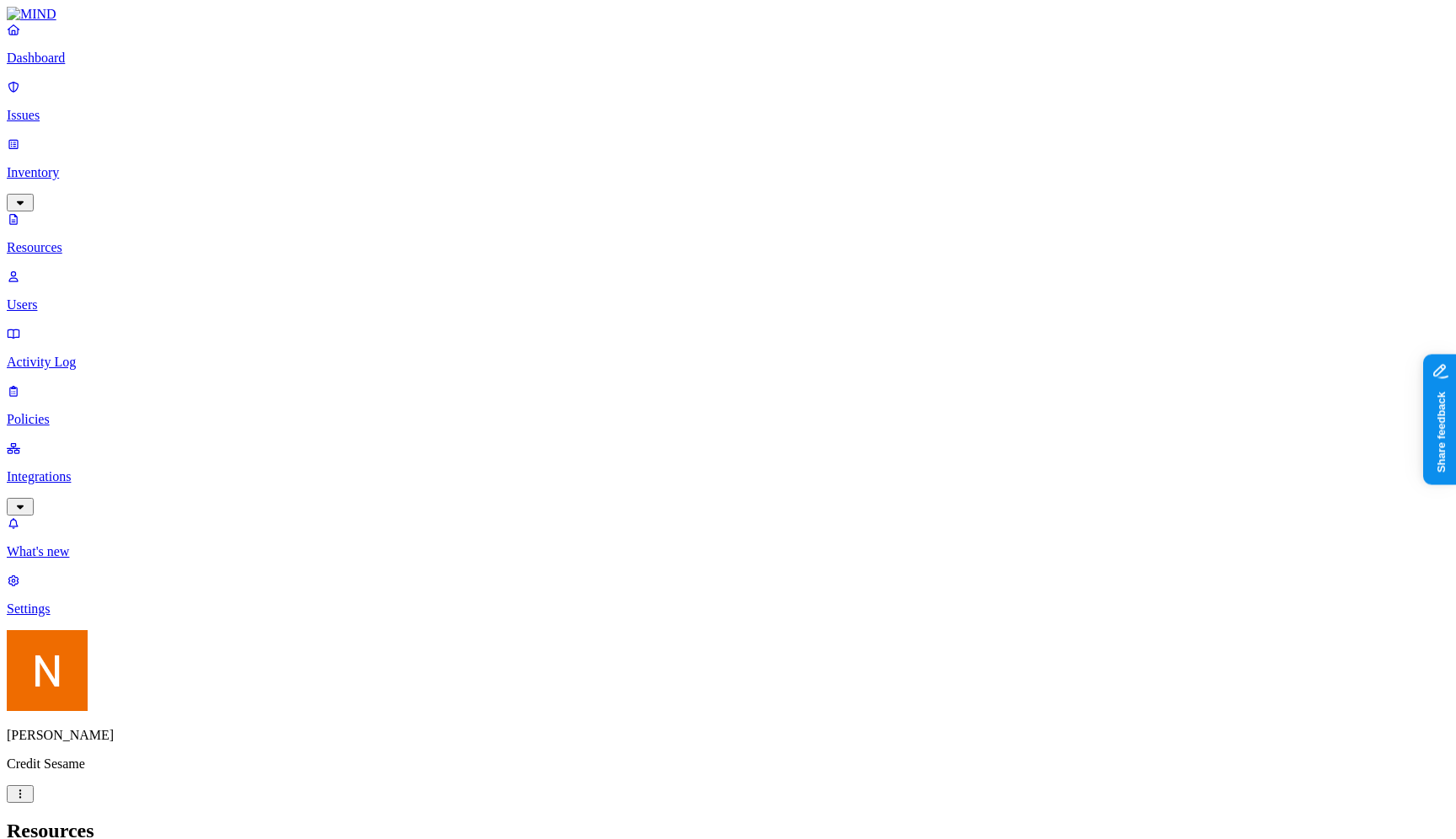
click at [403, 819] on h2 "Resources" at bounding box center [728, 830] width 1442 height 23
click at [267, 819] on h2 "Resources" at bounding box center [728, 830] width 1442 height 23
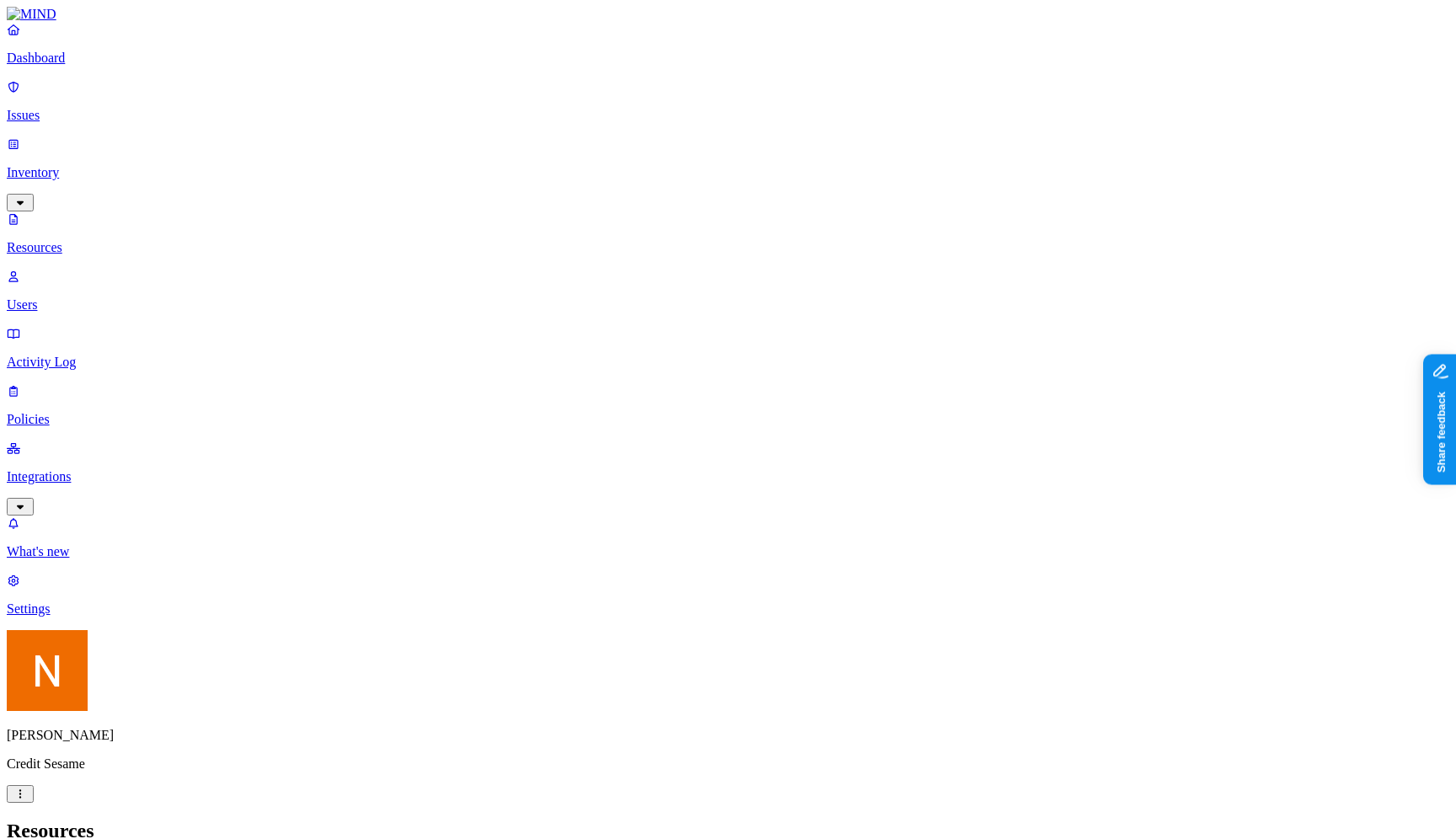
click at [267, 819] on h2 "Resources" at bounding box center [728, 830] width 1442 height 23
click at [266, 819] on h2 "Resources" at bounding box center [728, 830] width 1442 height 23
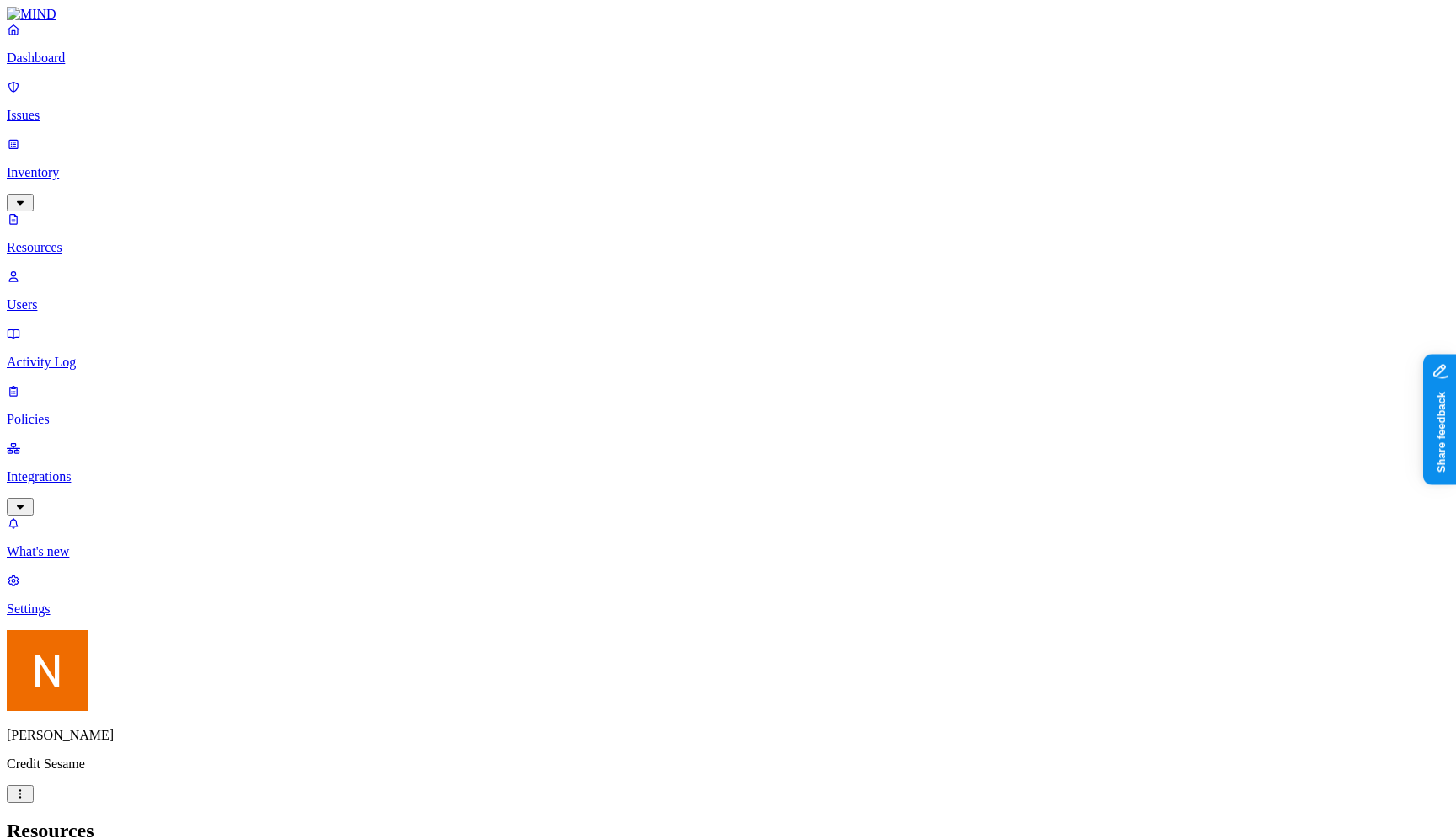
scroll to position [335, 0]
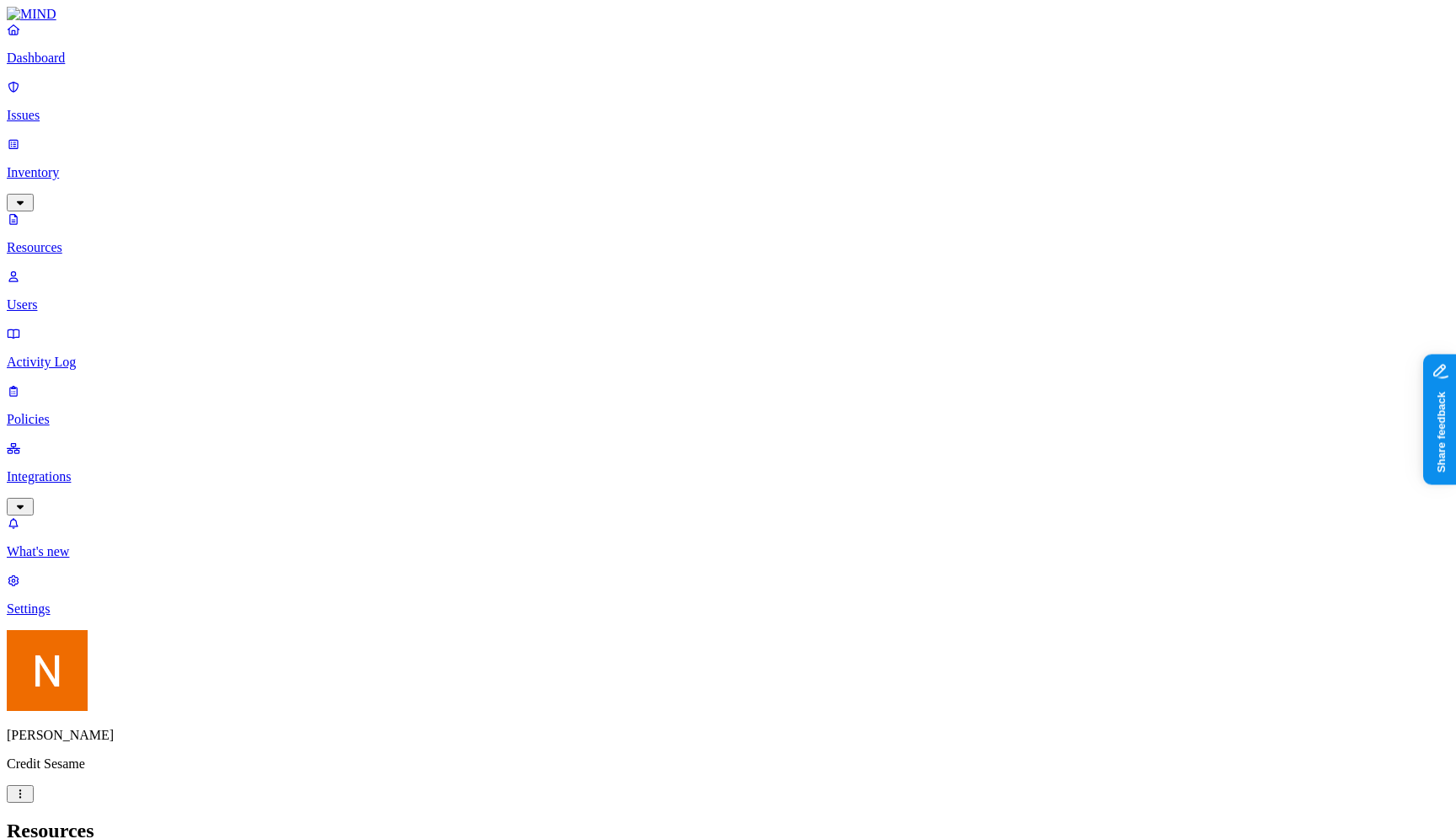
drag, startPoint x: 1139, startPoint y: 59, endPoint x: 1197, endPoint y: 48, distance: 59.0
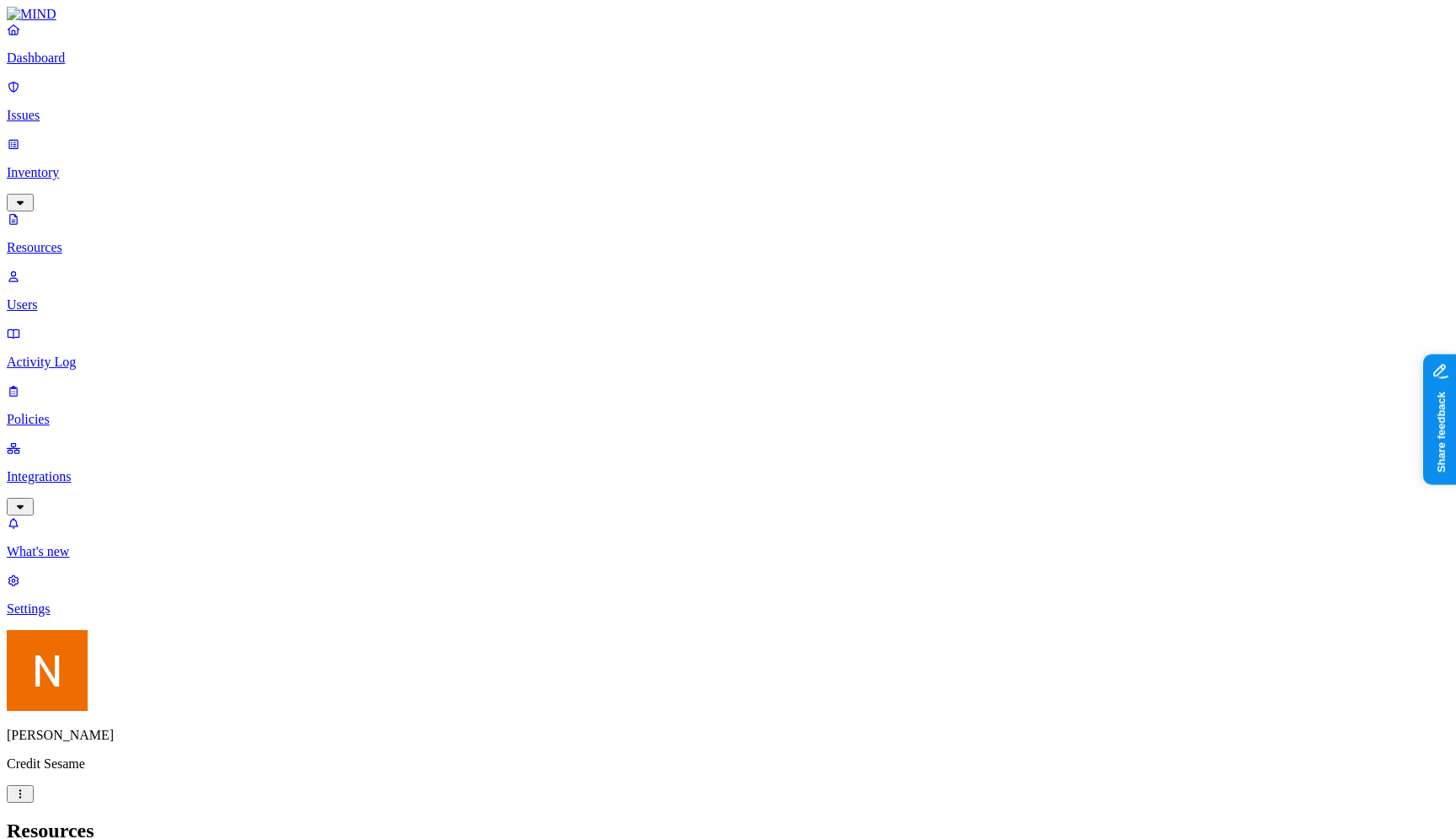
click at [1027, 819] on h2 "Resources" at bounding box center [728, 830] width 1442 height 23
click at [119, 355] on p "Activity Log" at bounding box center [728, 362] width 1442 height 15
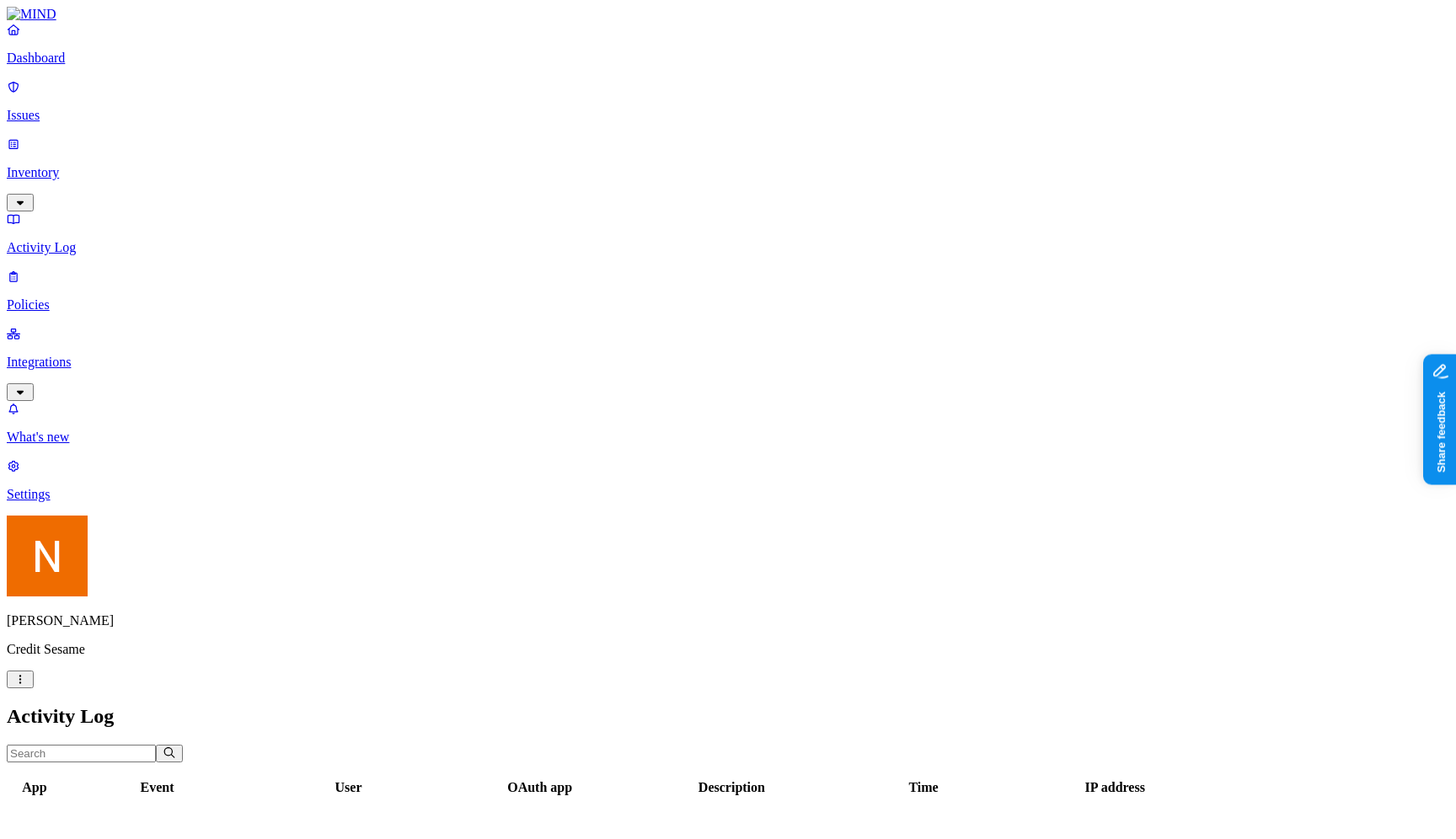
click at [122, 166] on p "Inventory" at bounding box center [728, 173] width 1442 height 15
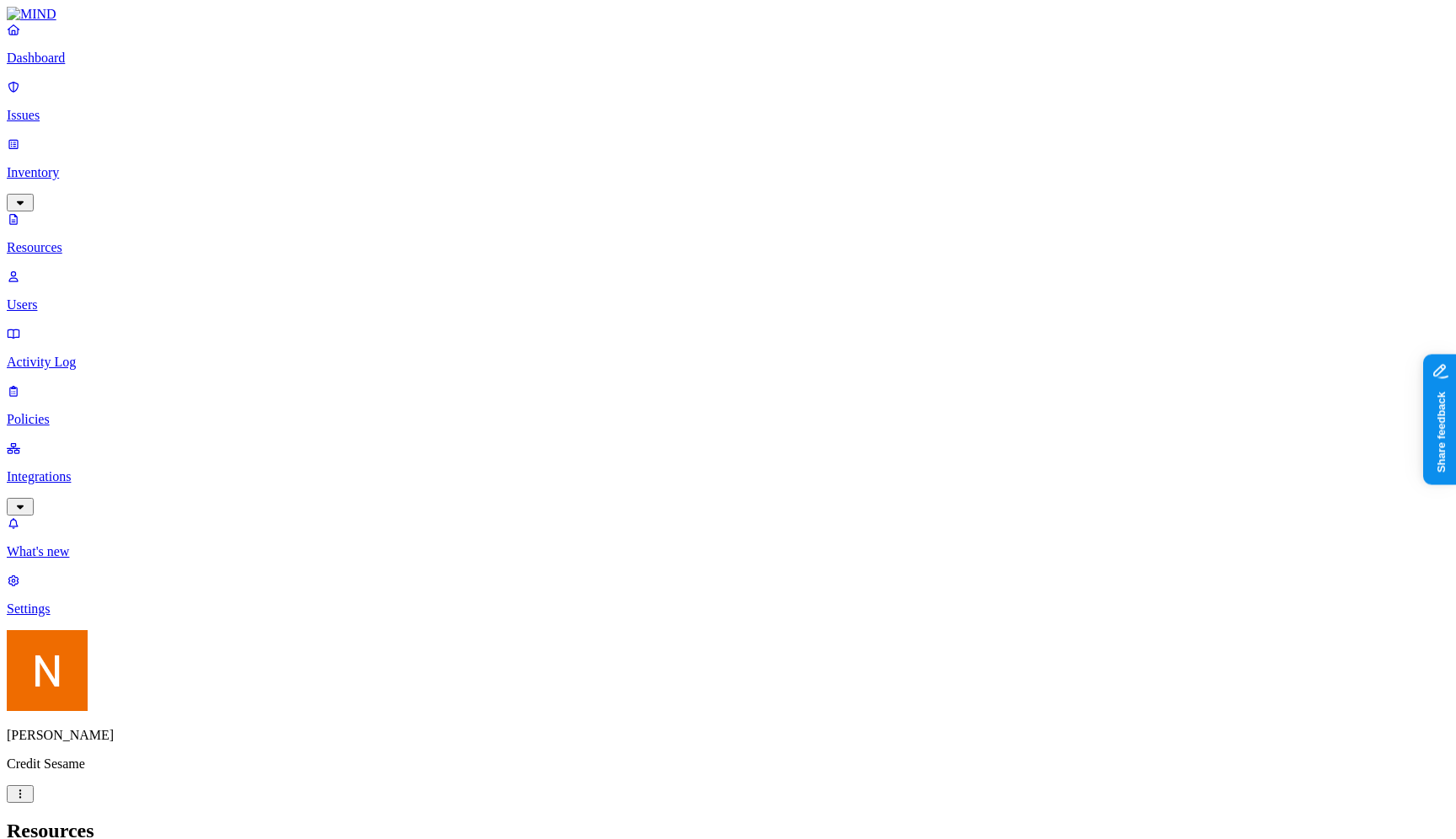
click at [122, 111] on p "Issues" at bounding box center [728, 115] width 1442 height 15
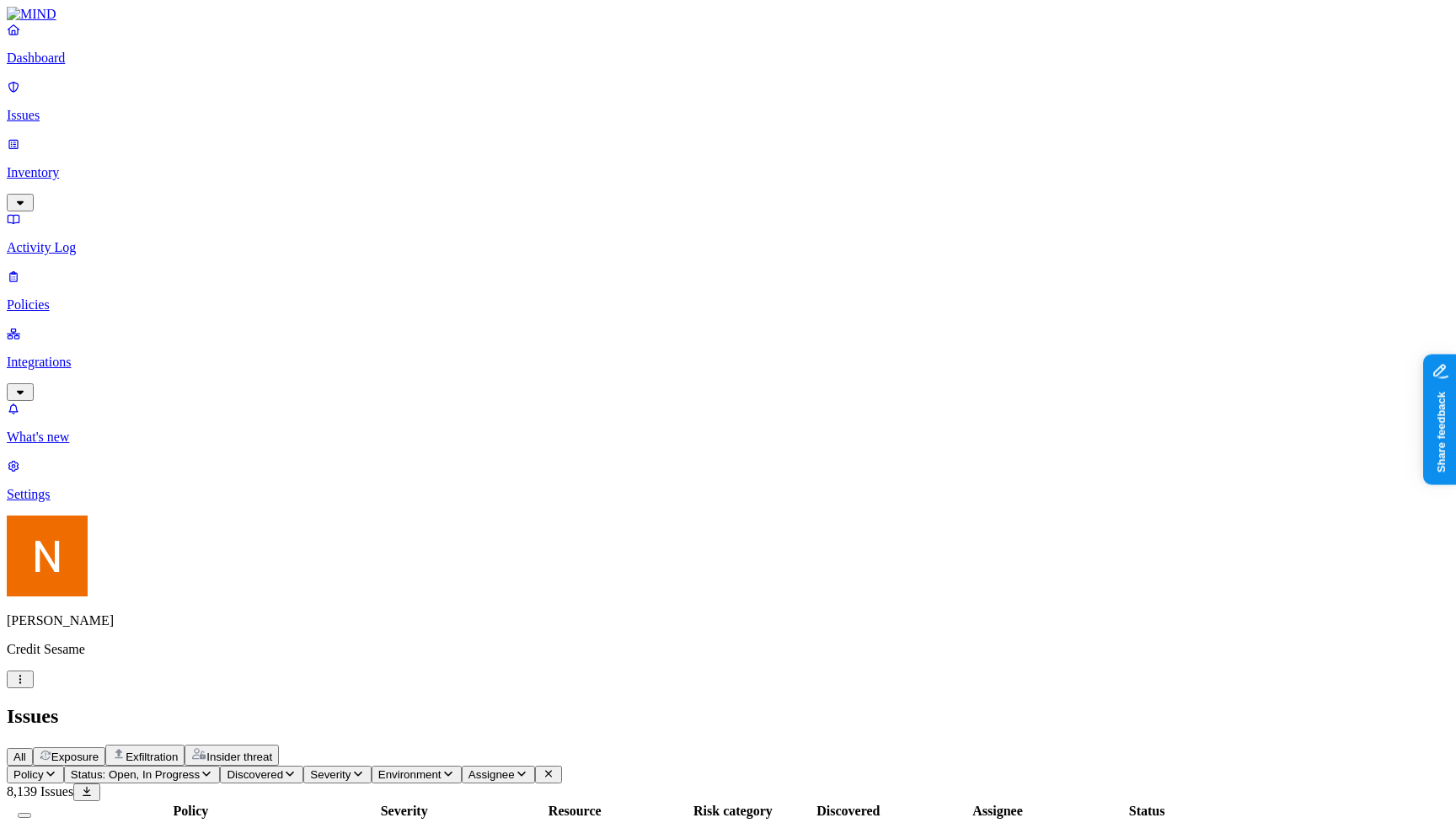
click at [143, 66] on p "Dashboard" at bounding box center [728, 58] width 1442 height 15
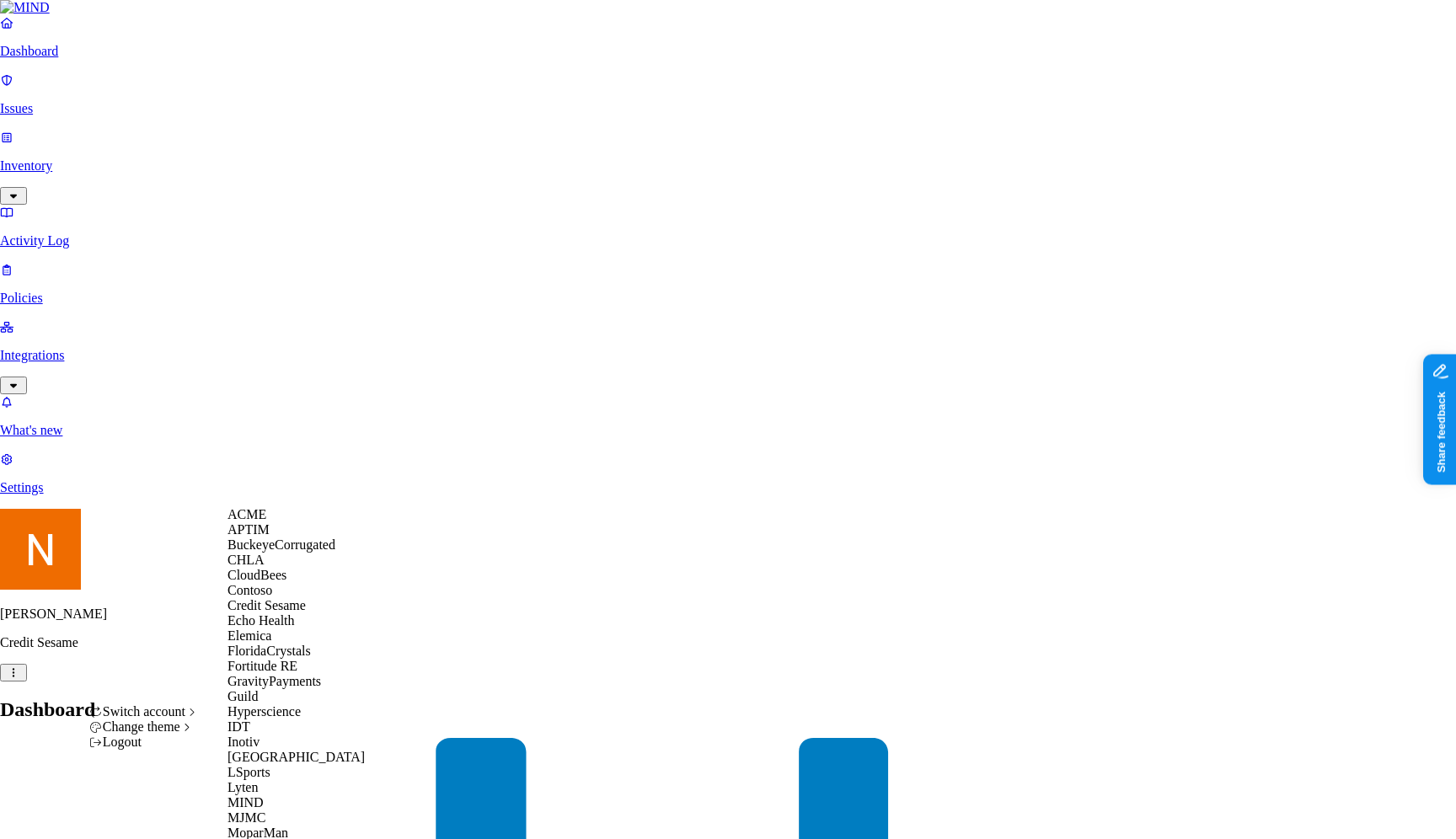
scroll to position [499, 0]
click at [316, 811] on div "MJMC" at bounding box center [309, 817] width 164 height 15
